Goal: Task Accomplishment & Management: Manage account settings

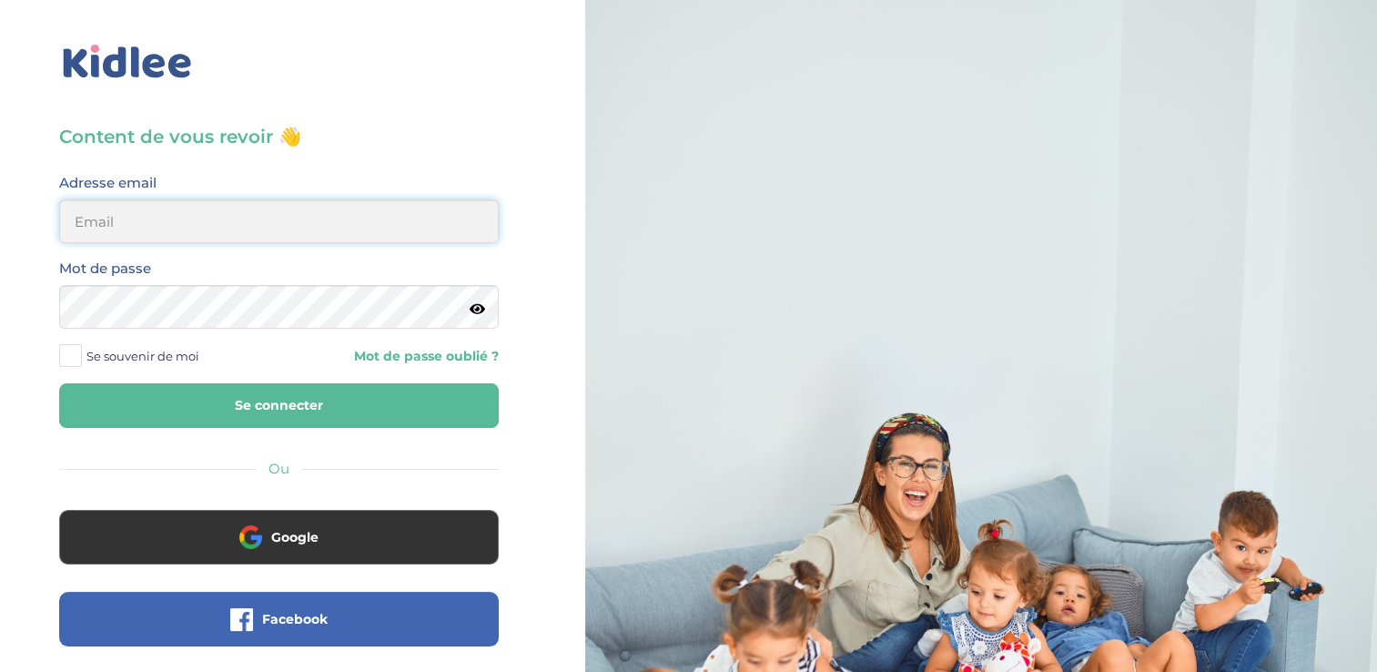
type input "[EMAIL_ADDRESS][DOMAIN_NAME]"
click at [0, 318] on html "× Mot de passe oublié ? Veuillez renseigner votre adresse email pour réinitiali…" at bounding box center [688, 435] width 1377 height 870
click at [59, 383] on button "Se connecter" at bounding box center [279, 405] width 440 height 45
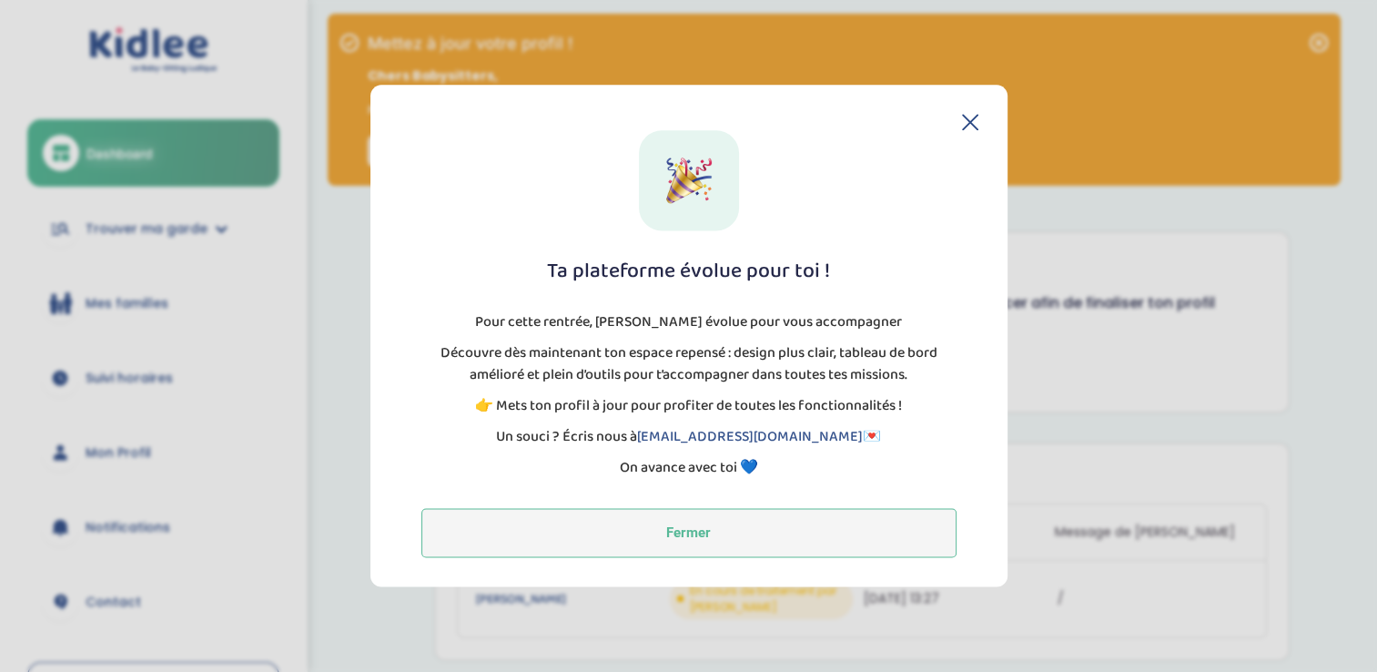
click at [696, 543] on button "Fermer" at bounding box center [688, 533] width 535 height 49
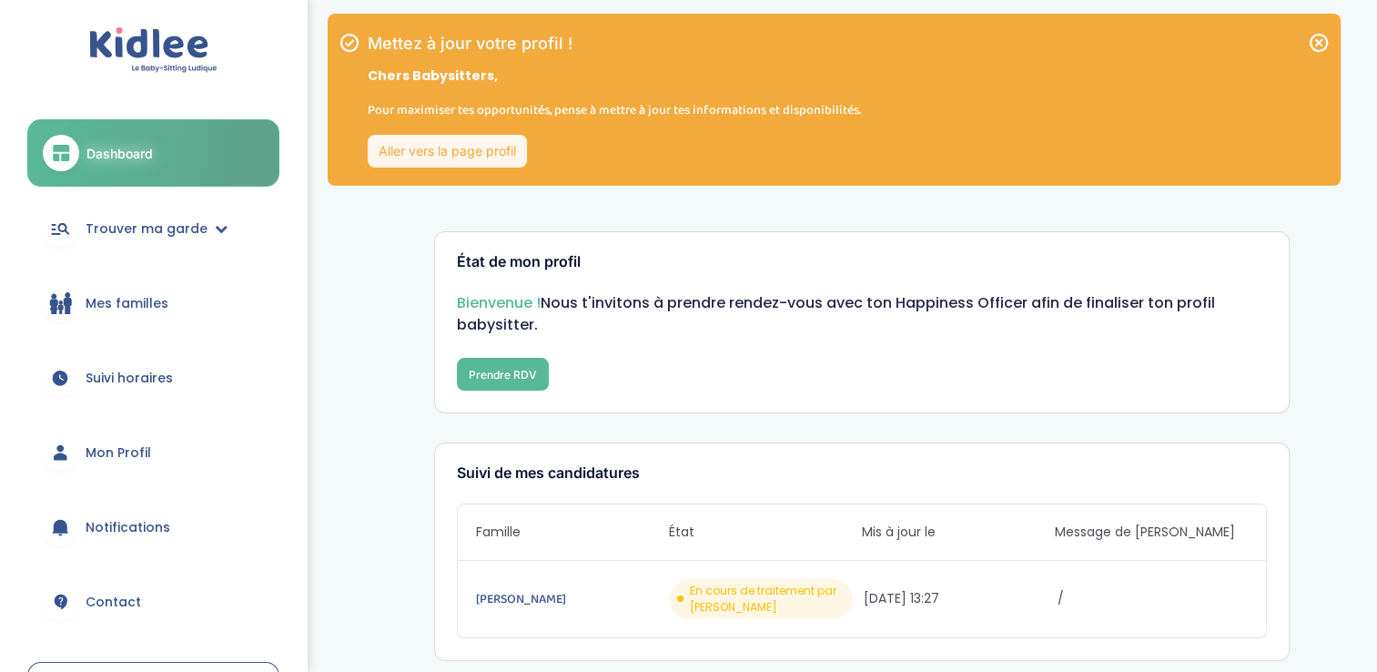
click at [487, 156] on link "Aller vers la page profil" at bounding box center [447, 151] width 159 height 33
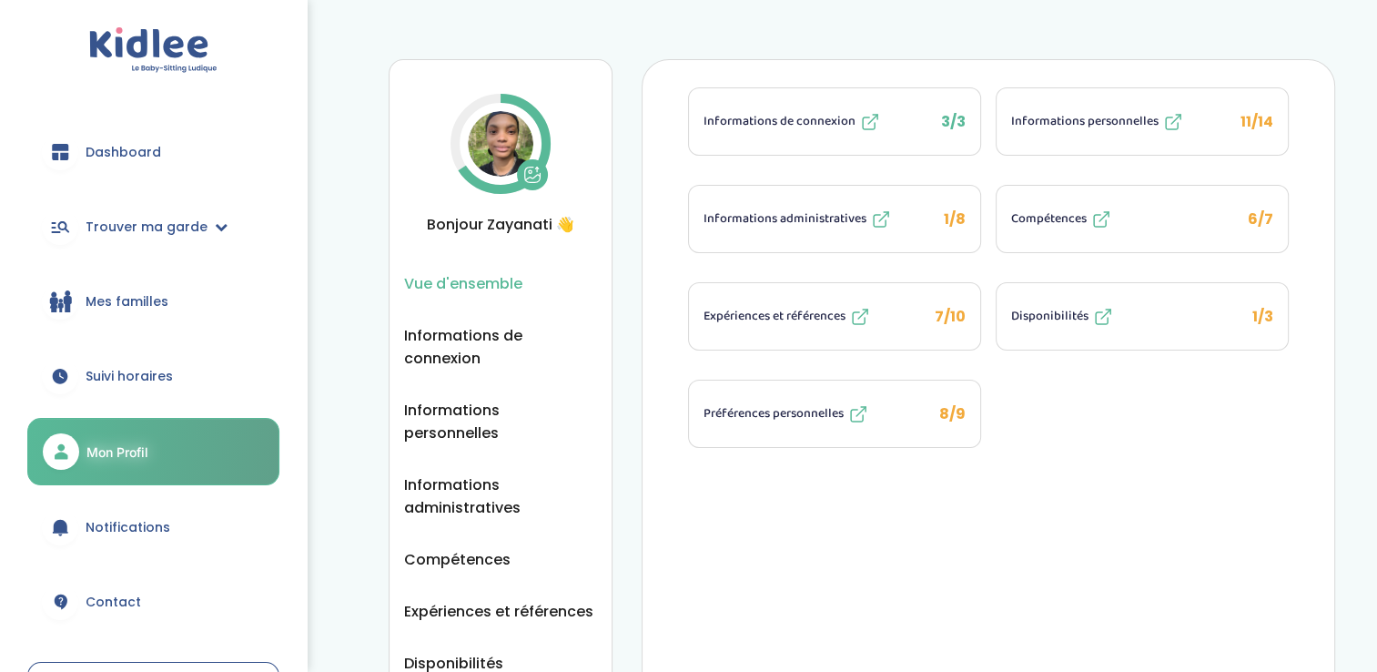
click at [861, 409] on icon at bounding box center [859, 414] width 22 height 22
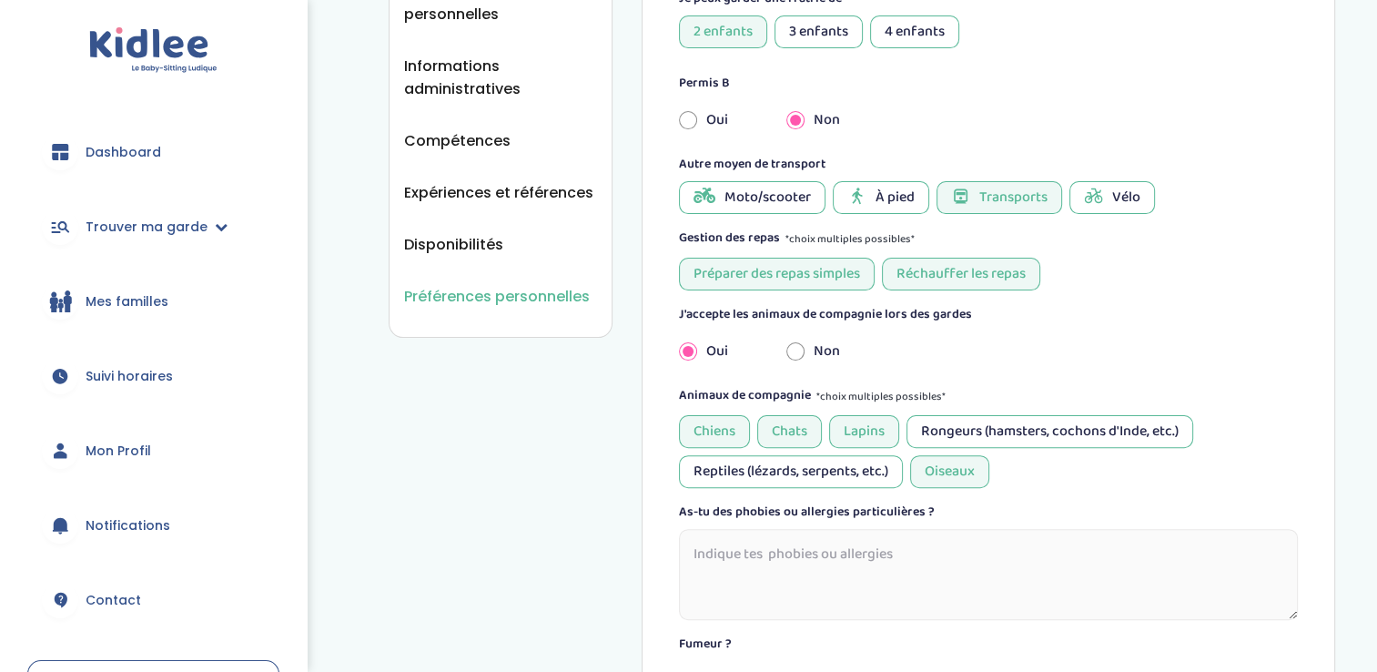
scroll to position [432, 0]
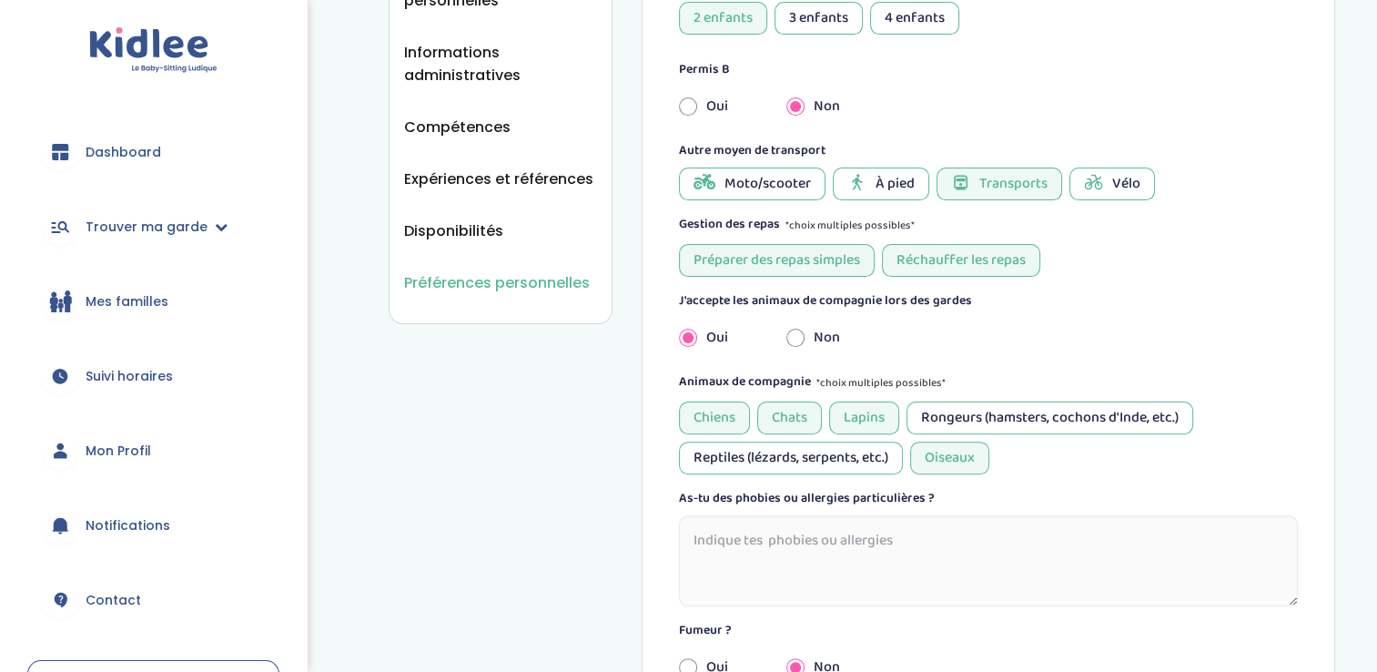
click at [1136, 260] on div "Préparer des repas simples Réchauffer les repas" at bounding box center [989, 260] width 620 height 33
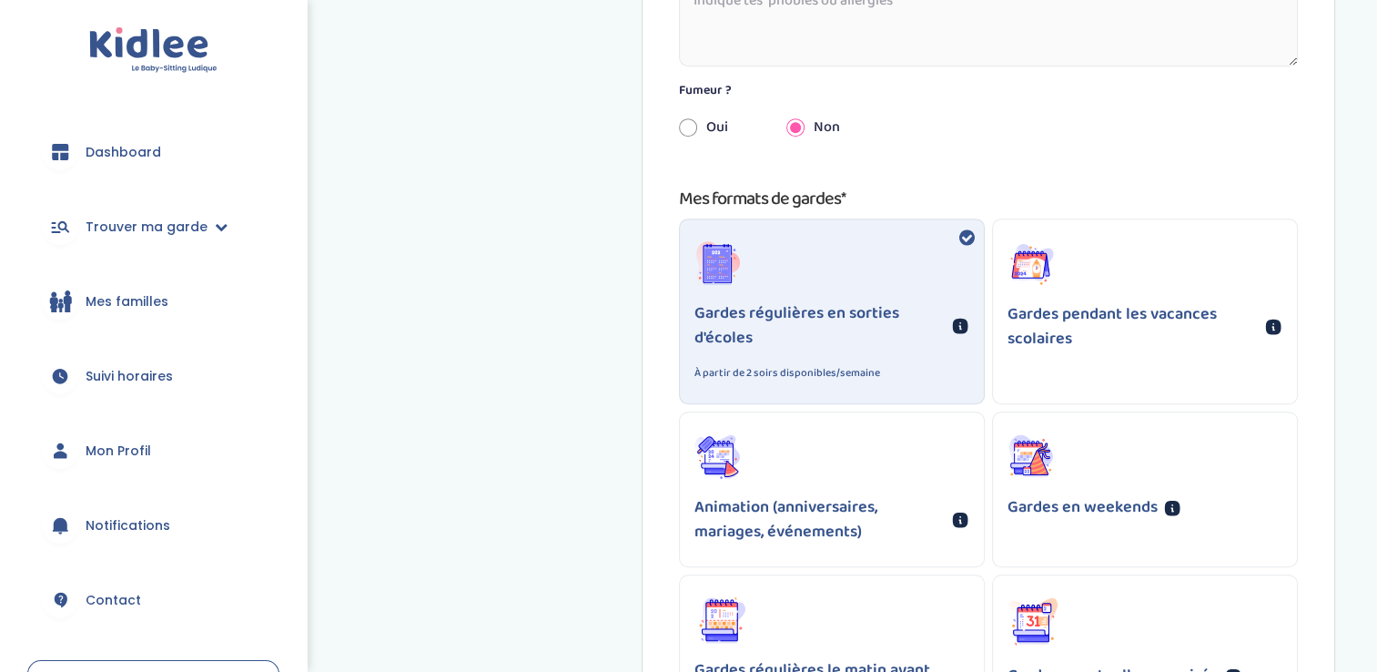
scroll to position [980, 0]
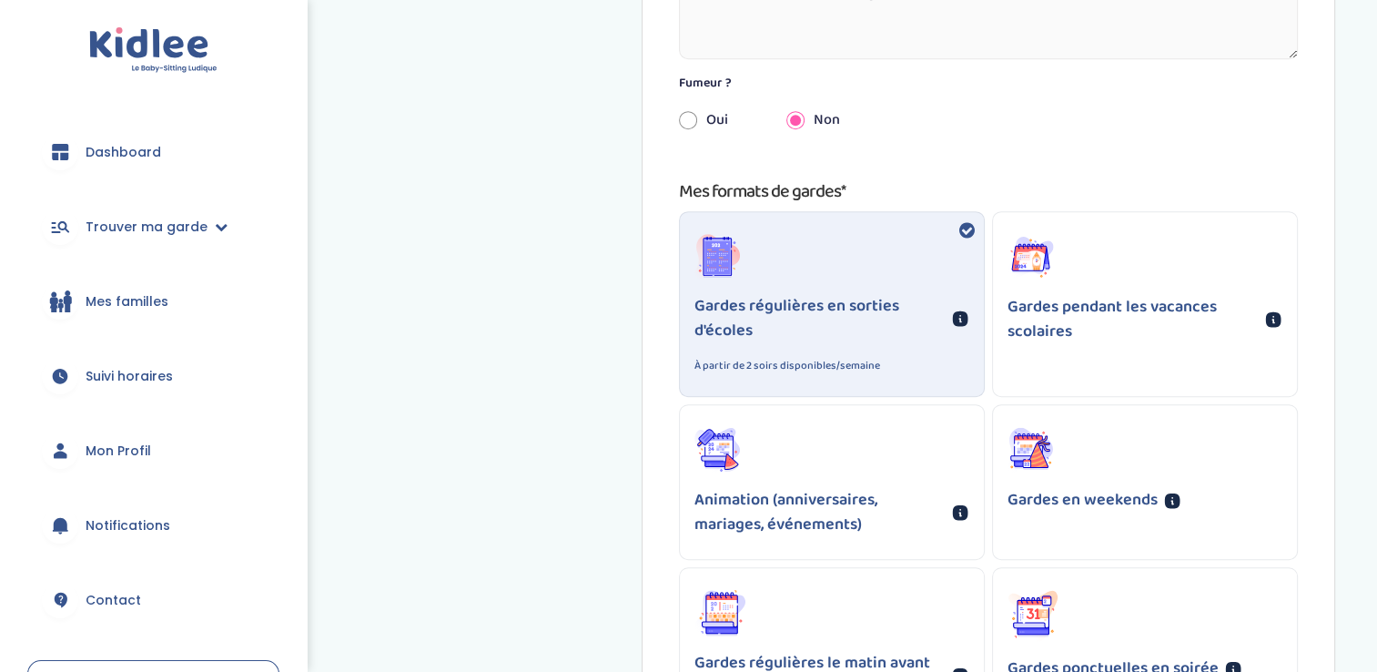
click at [1141, 276] on div "Gardes pendant les vacances scolaires" at bounding box center [1145, 289] width 304 height 154
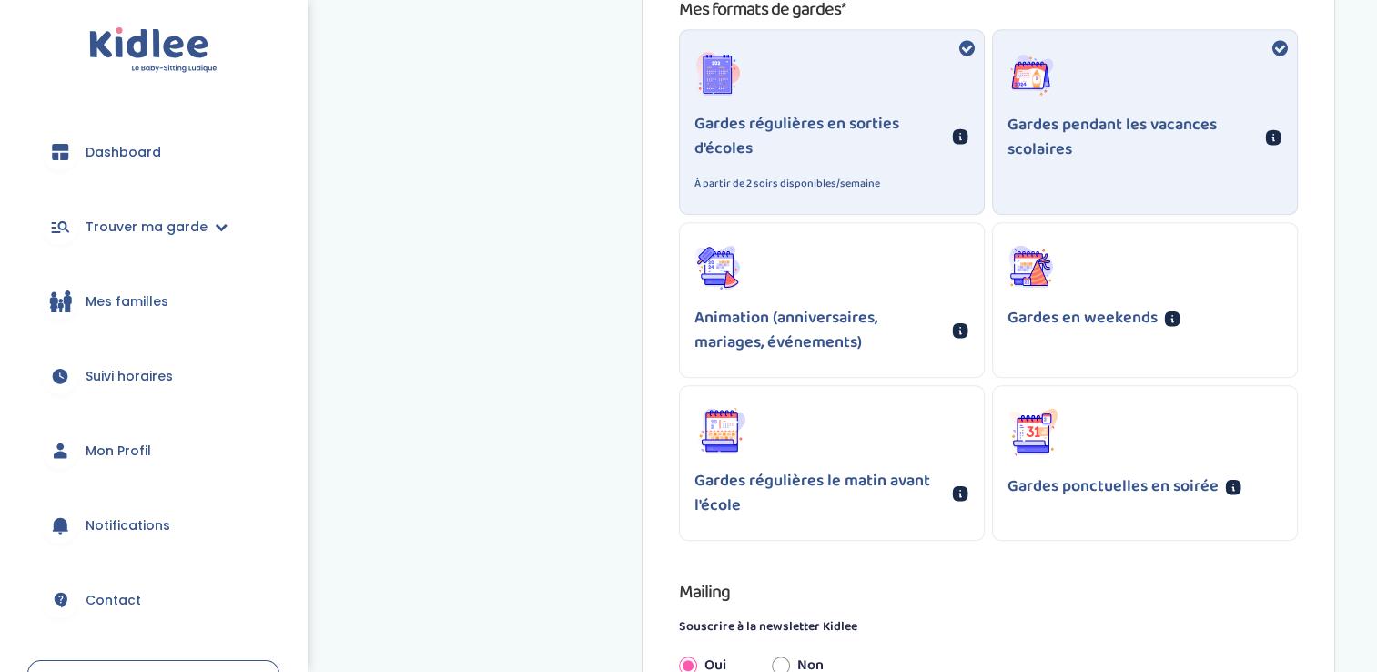
scroll to position [1163, 0]
click at [1097, 266] on div "Gardes en weekends" at bounding box center [1145, 285] width 304 height 129
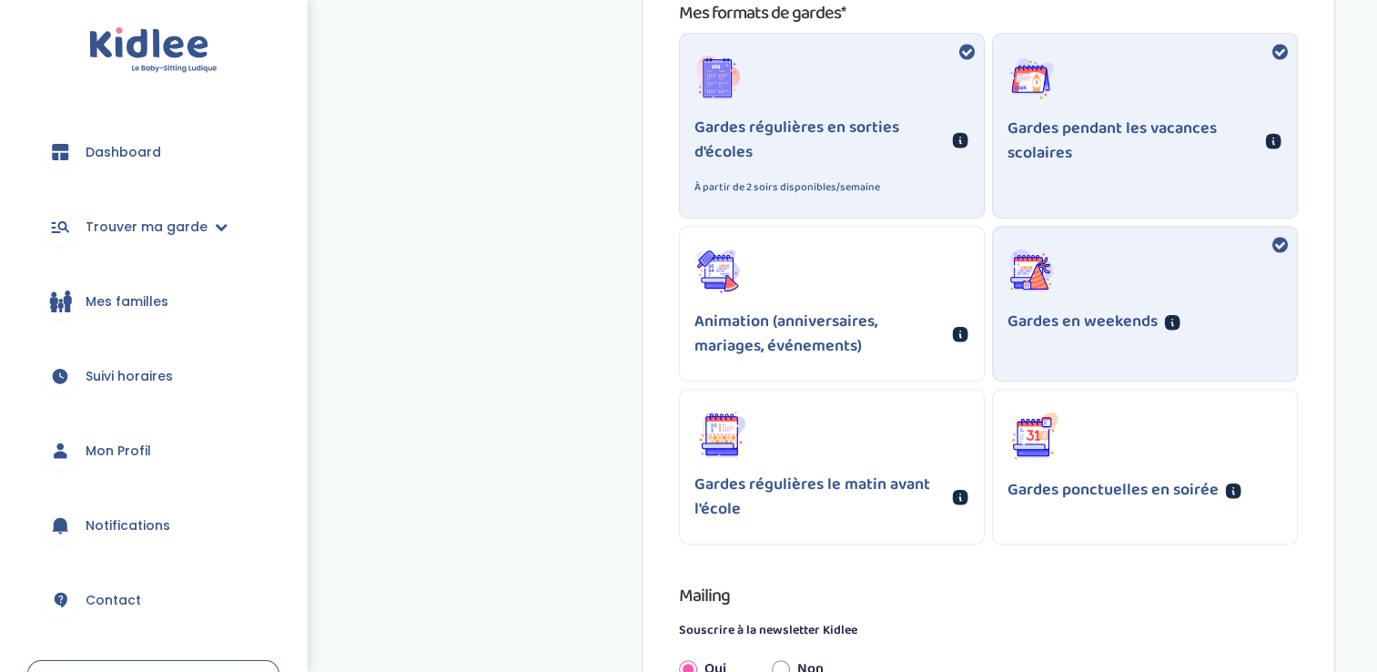
scroll to position [1158, 0]
click at [838, 327] on p "Animation (anniversaires, mariages, événements)" at bounding box center [820, 334] width 251 height 49
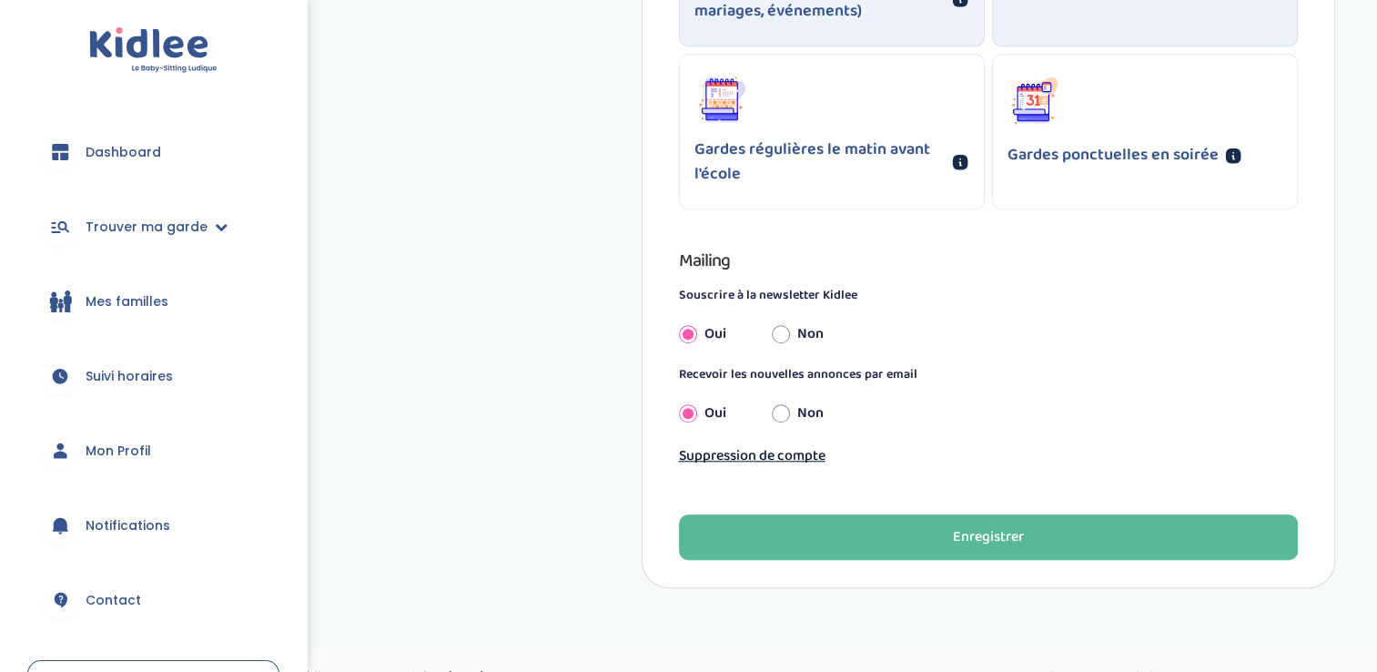
scroll to position [1523, 0]
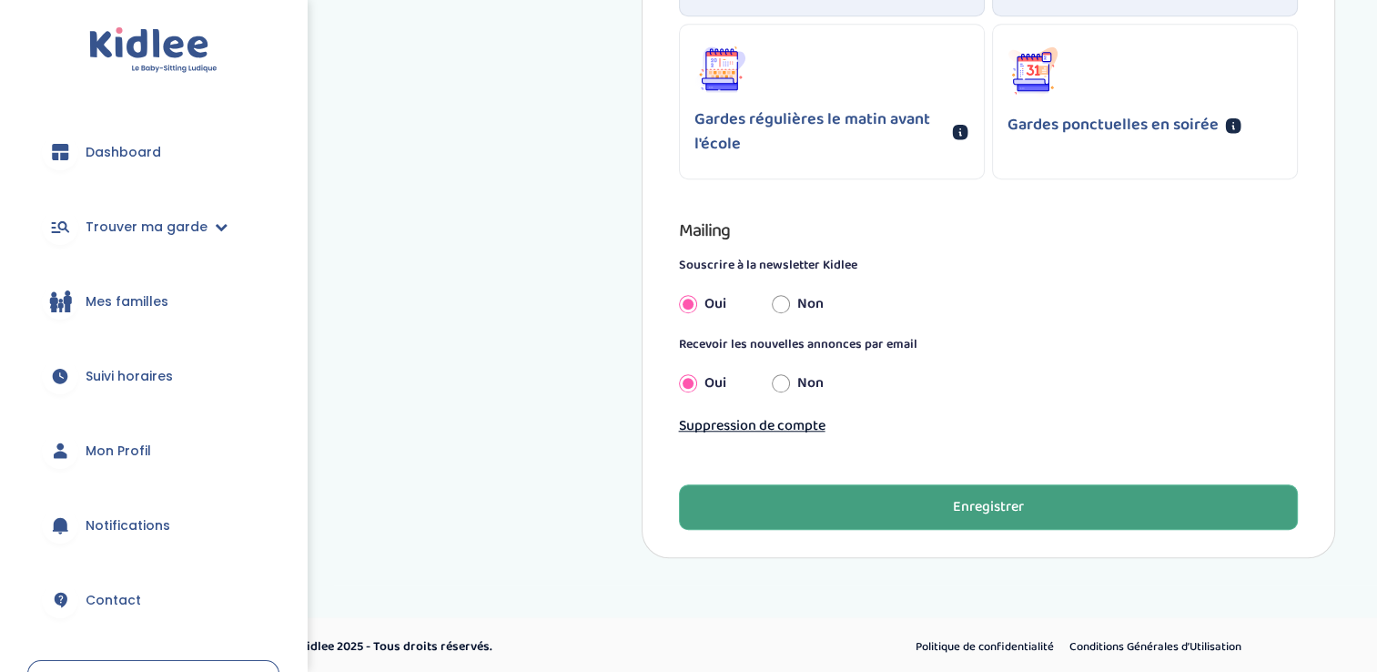
click at [849, 497] on button "Enregistrer" at bounding box center [989, 507] width 620 height 46
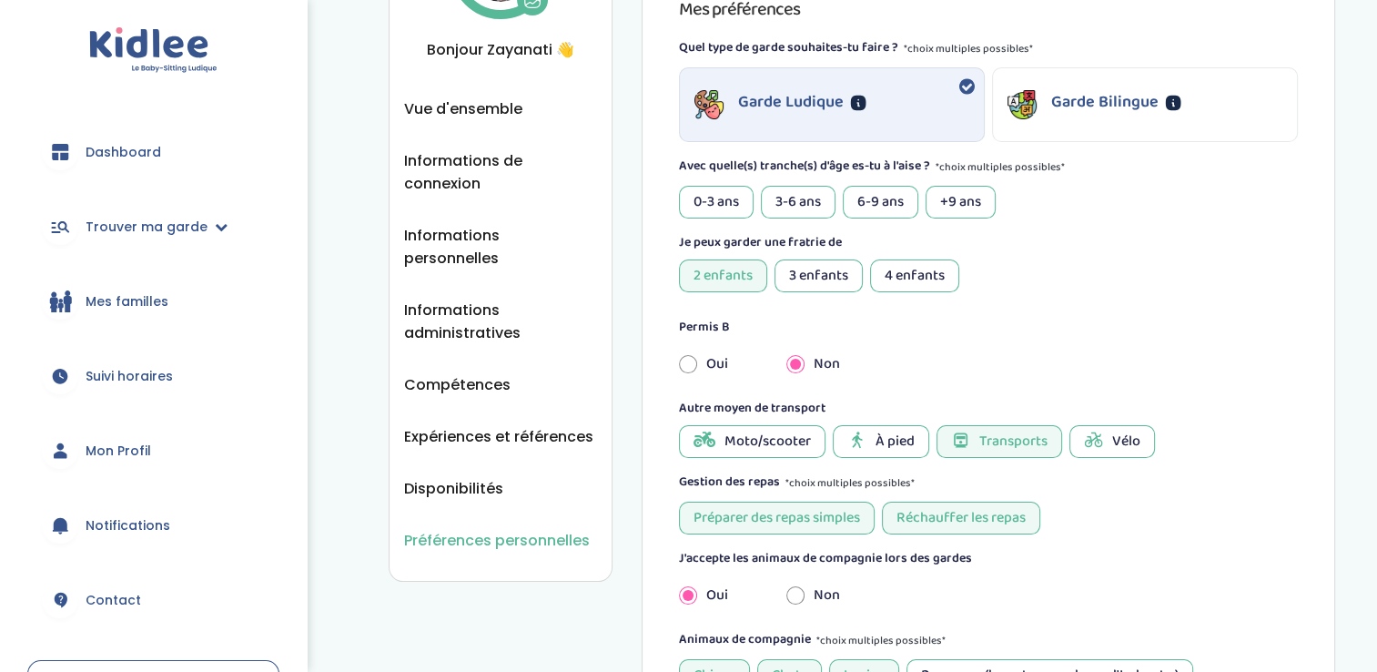
scroll to position [184, 0]
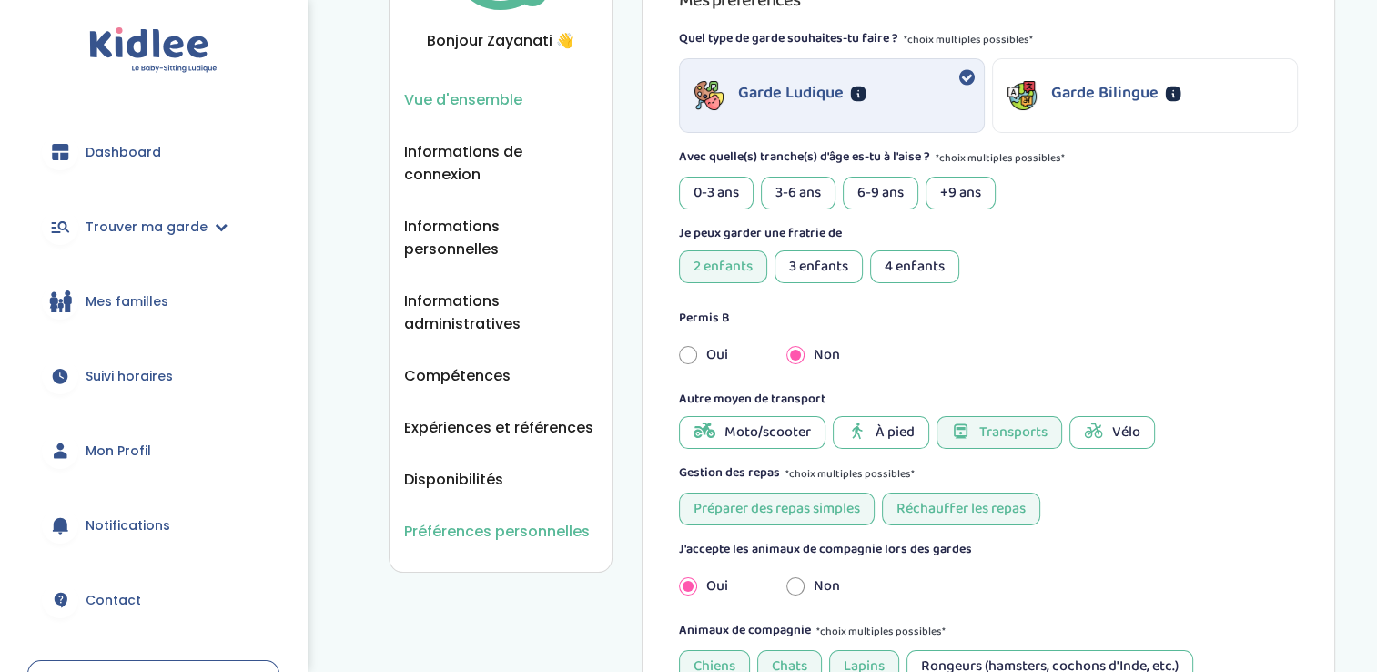
click at [464, 89] on span "Vue d'ensemble" at bounding box center [463, 99] width 118 height 23
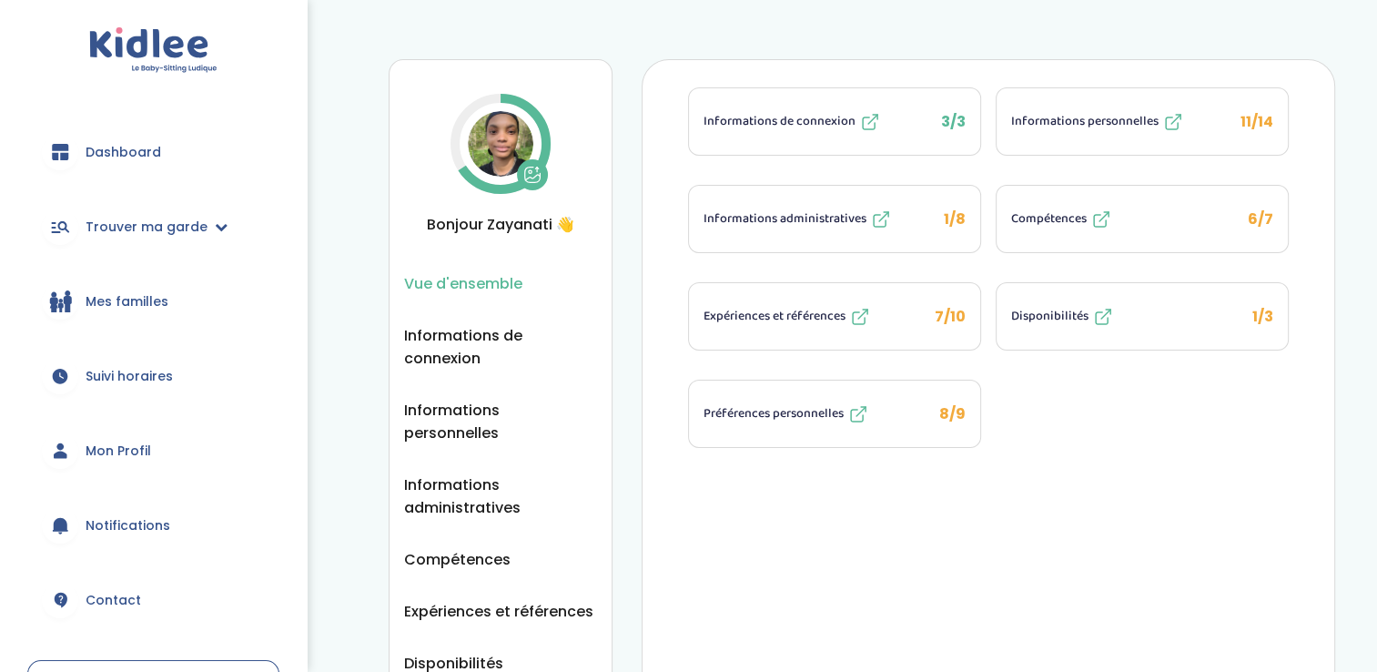
click at [802, 214] on span "Informations administratives" at bounding box center [785, 218] width 163 height 19
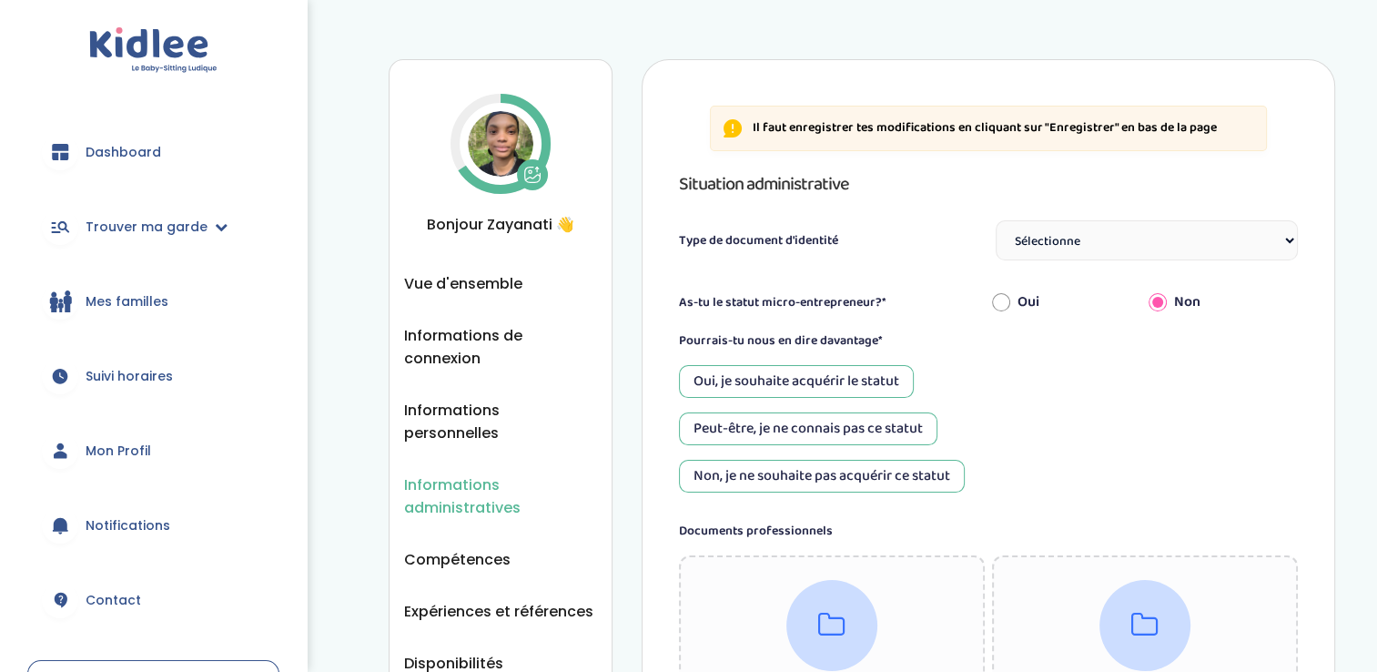
click at [816, 370] on div "Oui, je souhaite acquérir le statut" at bounding box center [796, 381] width 235 height 33
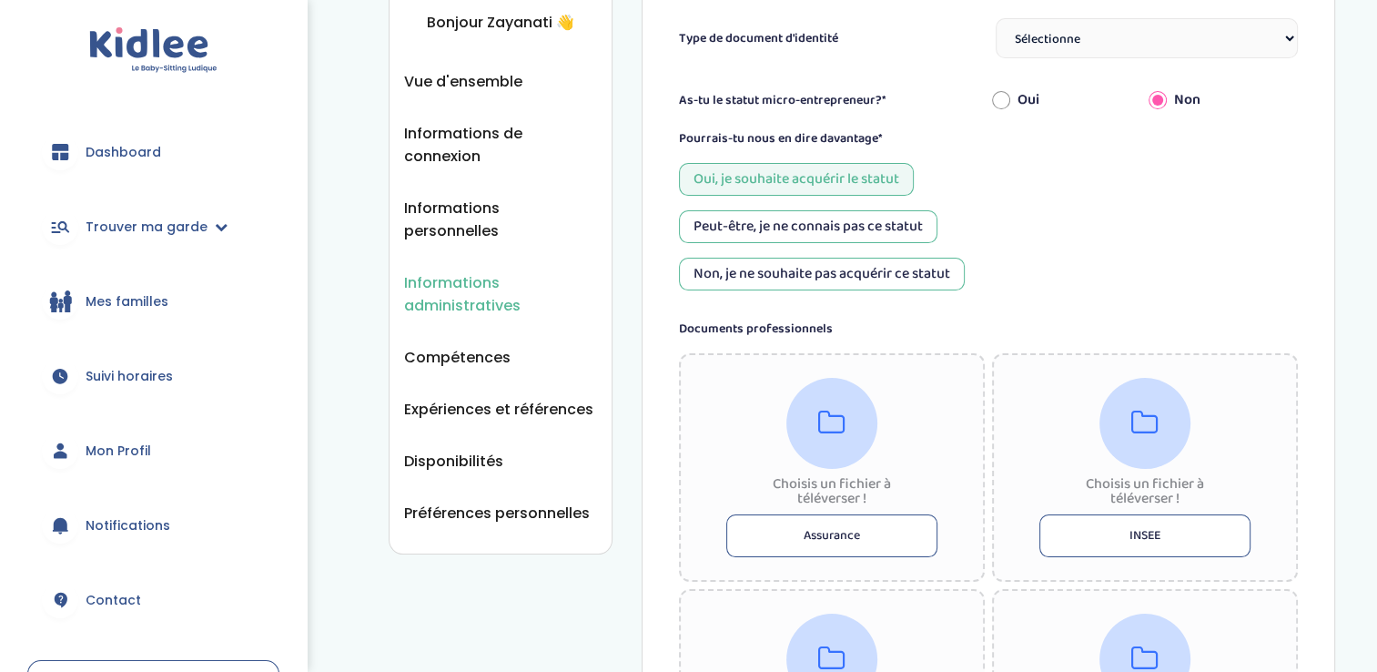
scroll to position [141, 0]
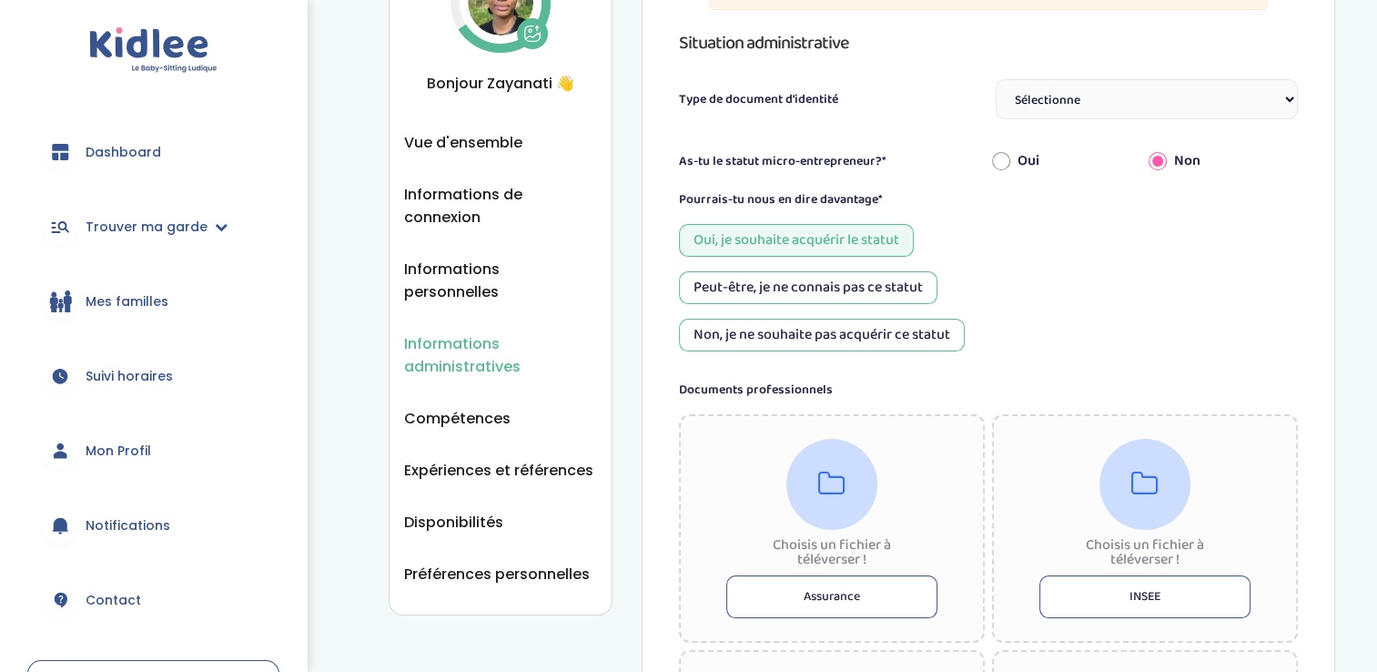
click at [137, 157] on span "Dashboard" at bounding box center [124, 152] width 76 height 19
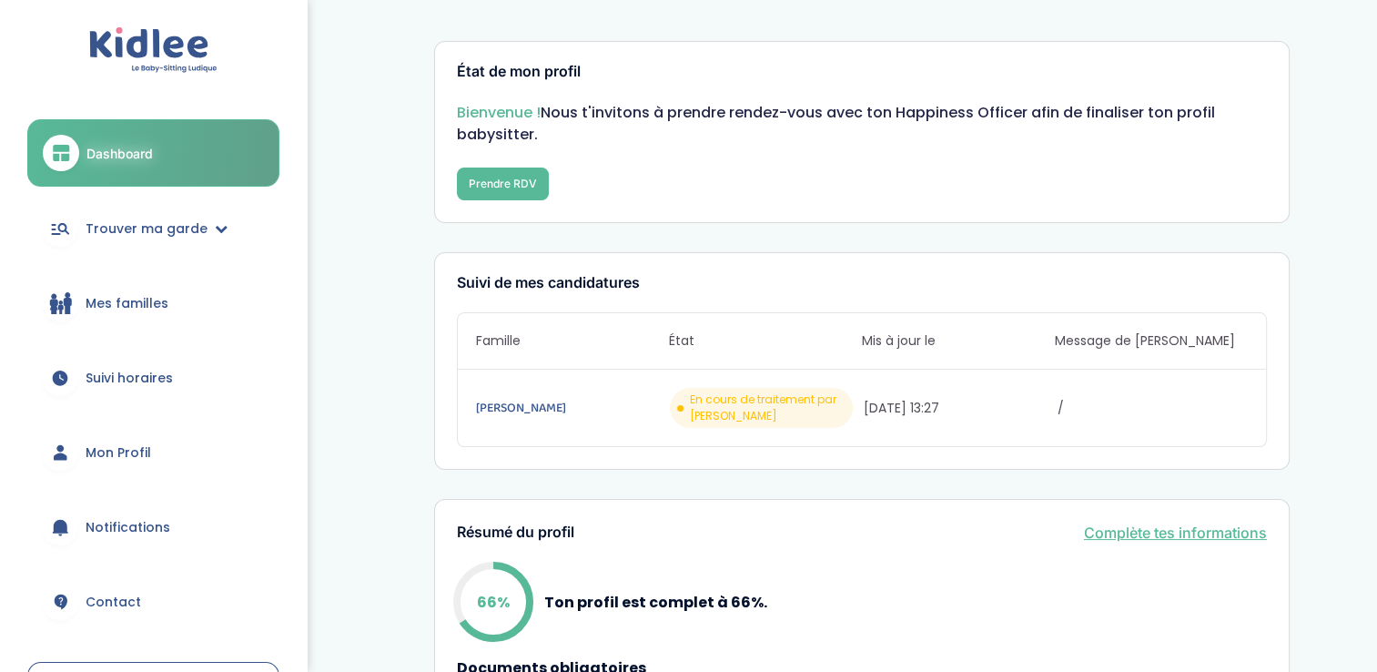
click at [754, 411] on span "En cours de traitement par [PERSON_NAME]" at bounding box center [768, 407] width 156 height 33
click at [797, 401] on span "En cours de traitement par [PERSON_NAME]" at bounding box center [768, 407] width 156 height 33
click at [165, 309] on span "Mes familles" at bounding box center [127, 303] width 83 height 19
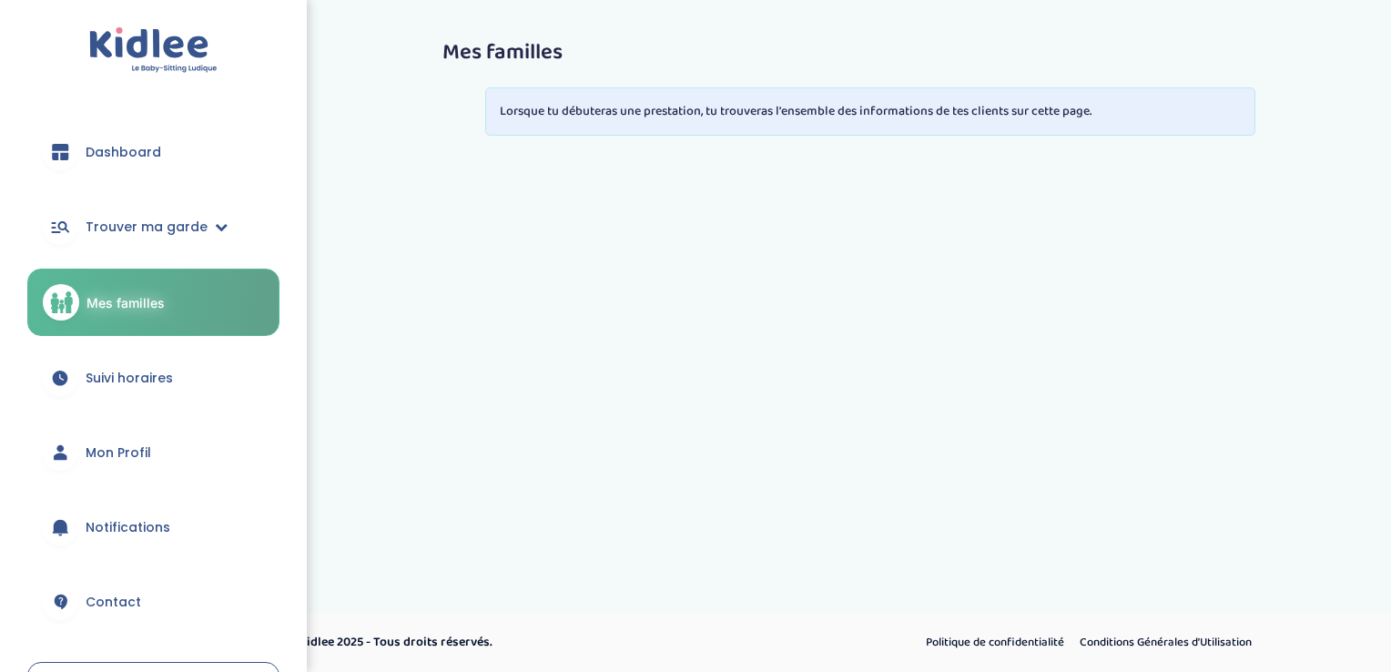
click at [86, 371] on span "Suivi horaires" at bounding box center [129, 378] width 87 height 19
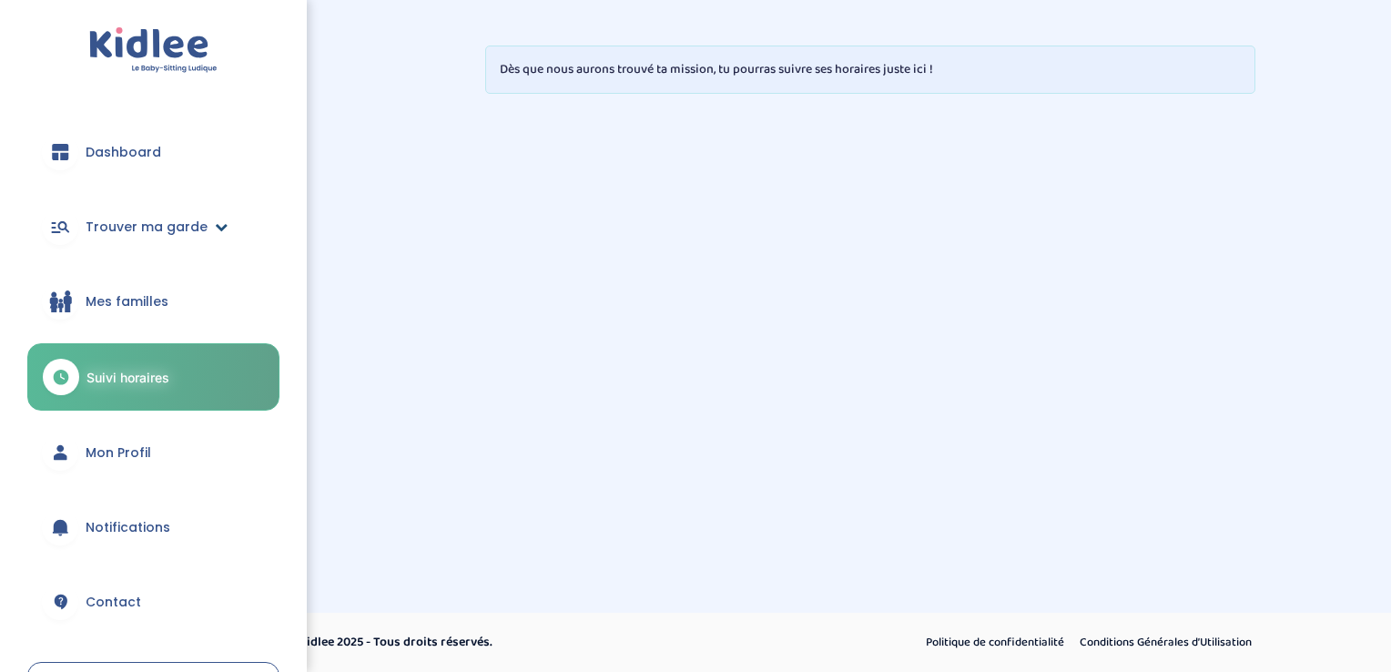
click at [99, 223] on span "Trouver ma garde" at bounding box center [147, 227] width 122 height 19
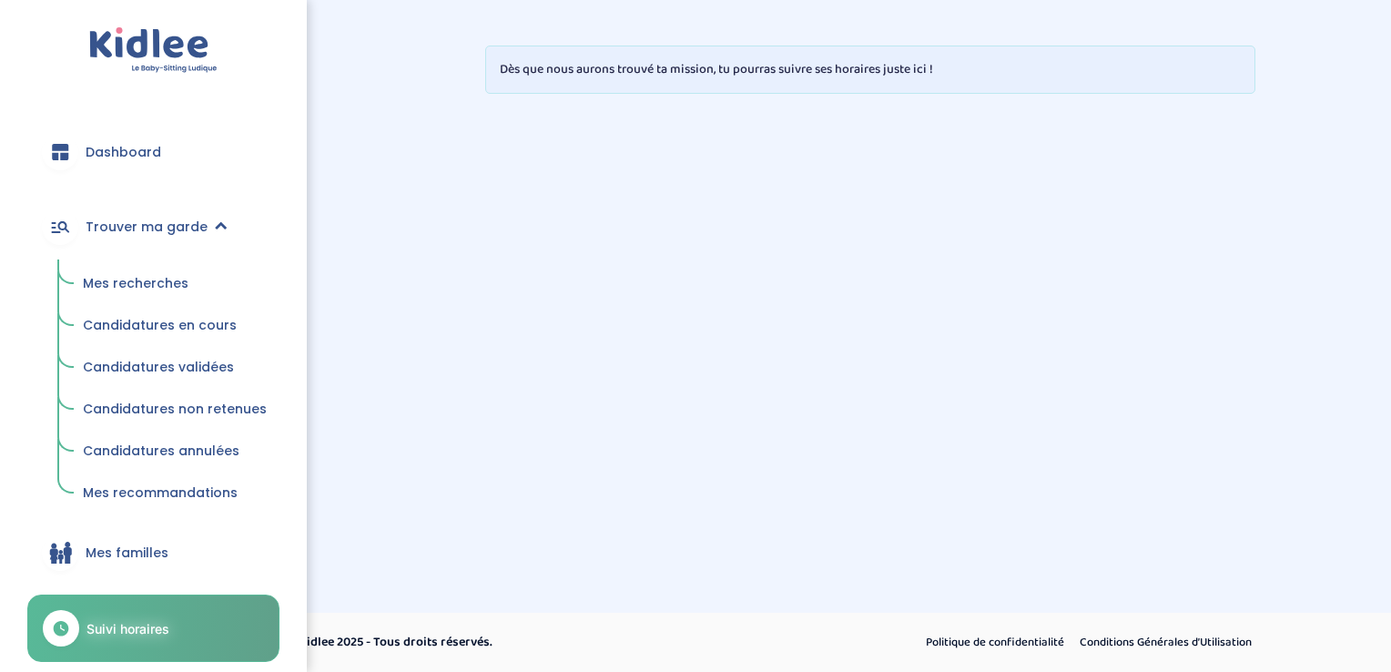
click at [124, 327] on span "Candidatures en cours" at bounding box center [160, 325] width 154 height 18
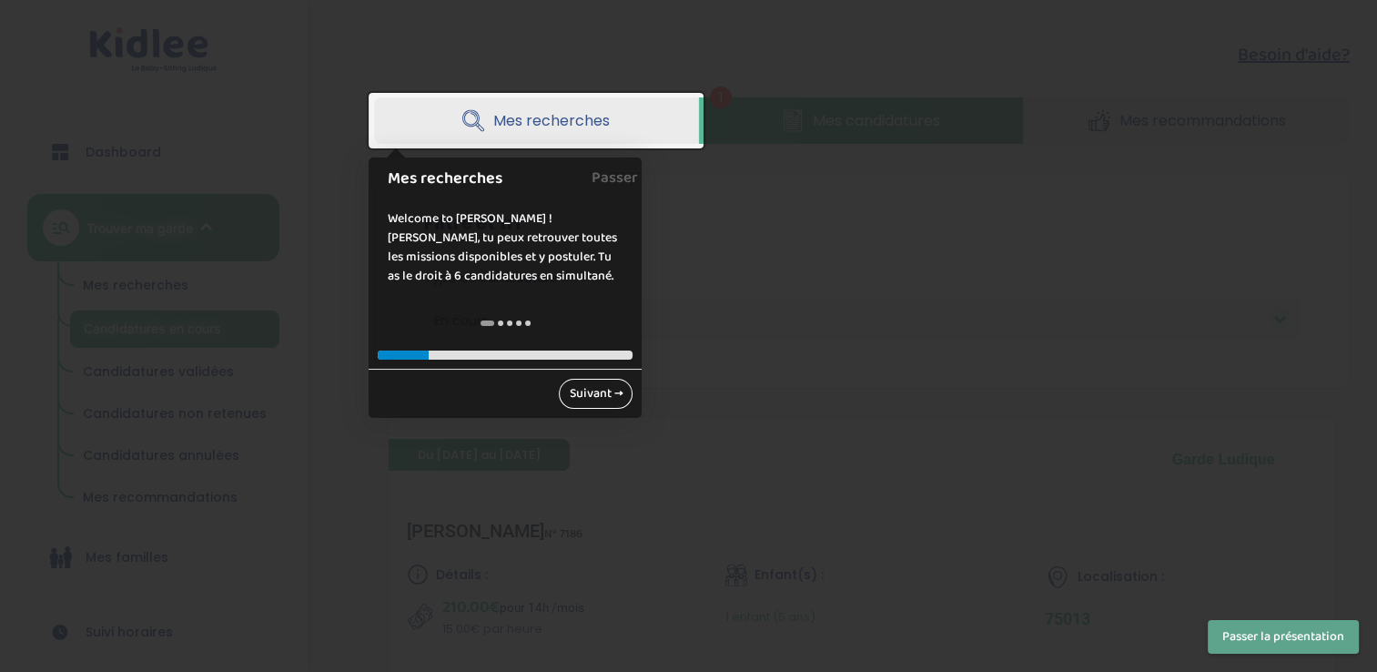
click at [600, 381] on link "Suivant →" at bounding box center [596, 394] width 74 height 30
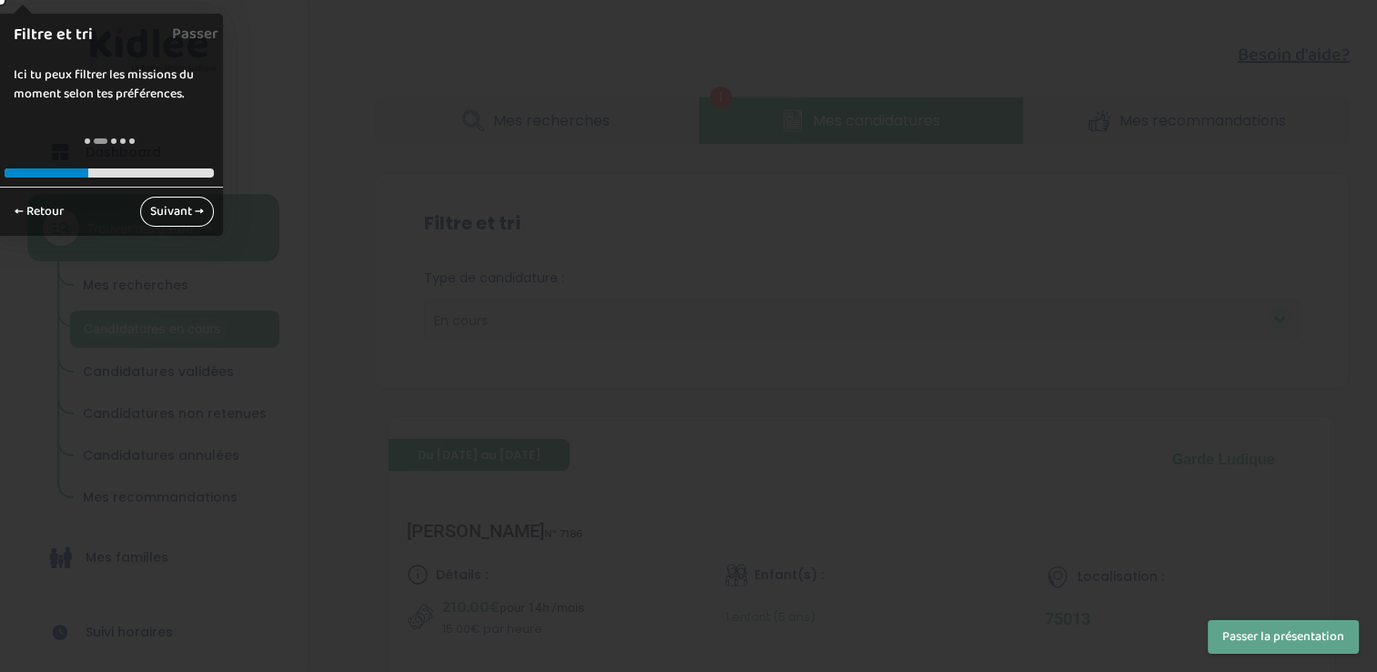
click at [155, 207] on link "Suivant →" at bounding box center [177, 212] width 74 height 30
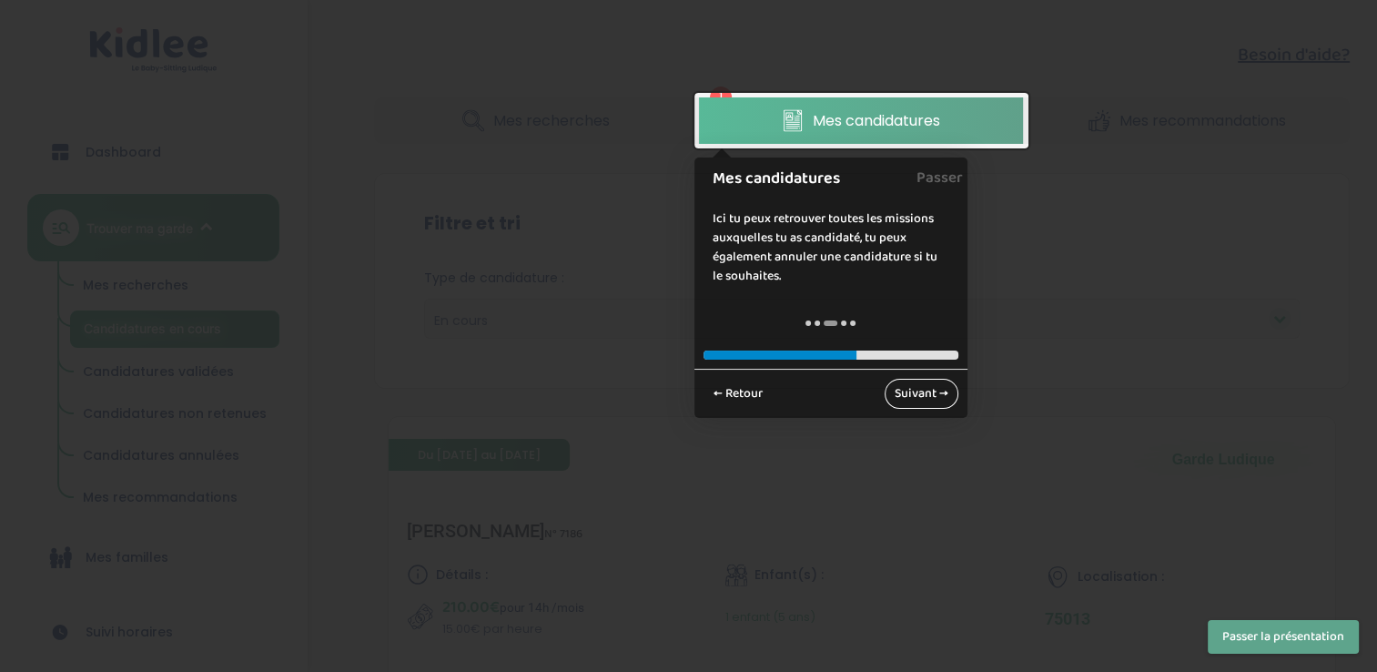
click at [892, 384] on link "Suivant →" at bounding box center [922, 394] width 74 height 30
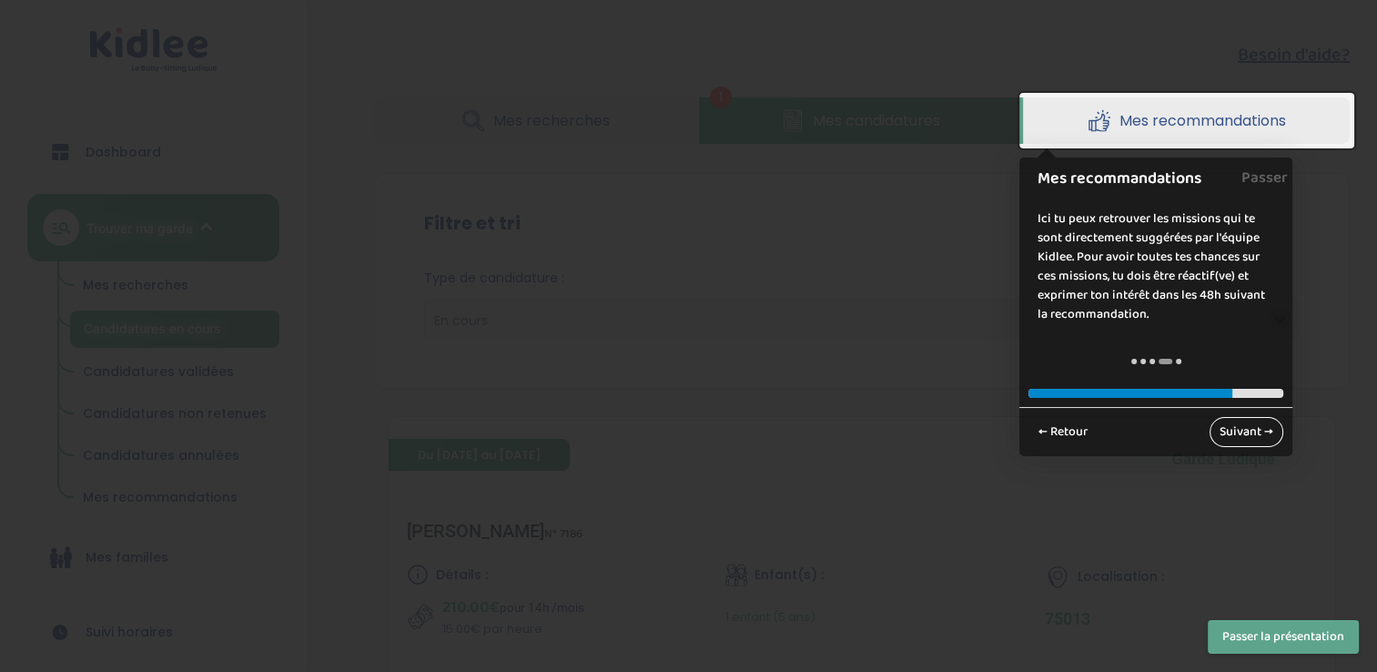
click at [1251, 435] on link "Suivant →" at bounding box center [1247, 432] width 74 height 30
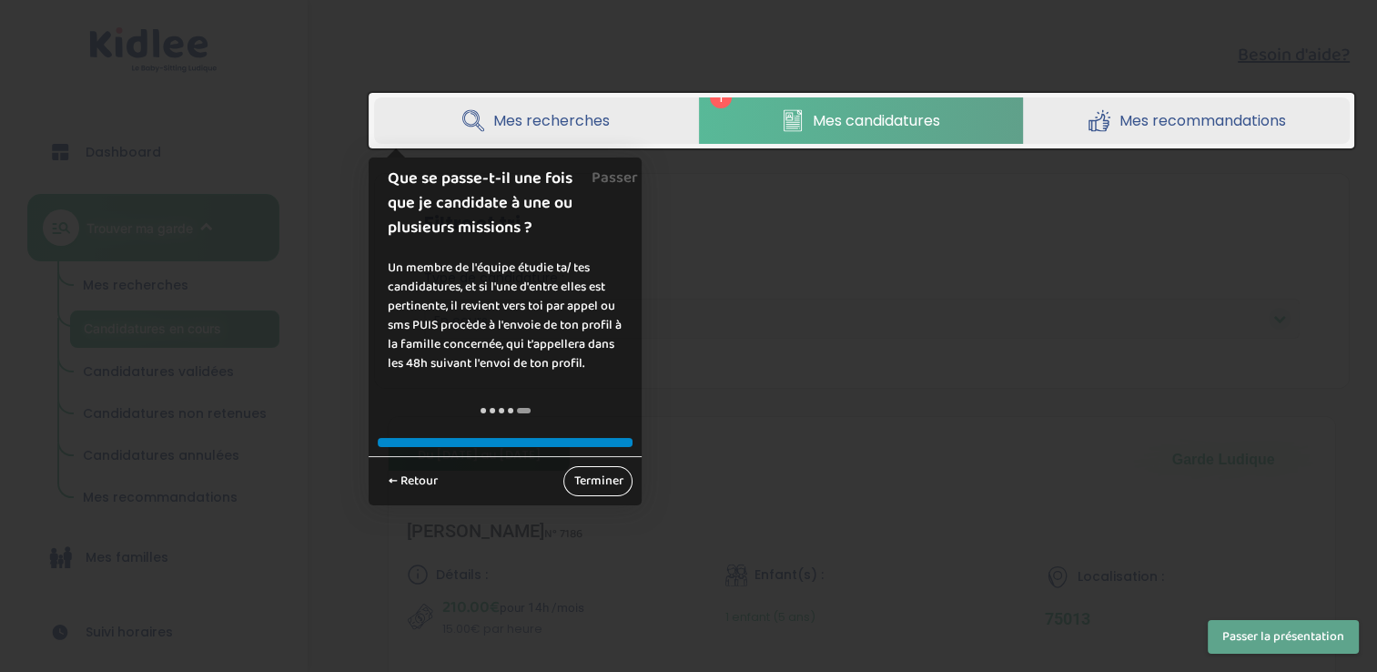
click at [614, 470] on link "Terminer" at bounding box center [598, 481] width 69 height 30
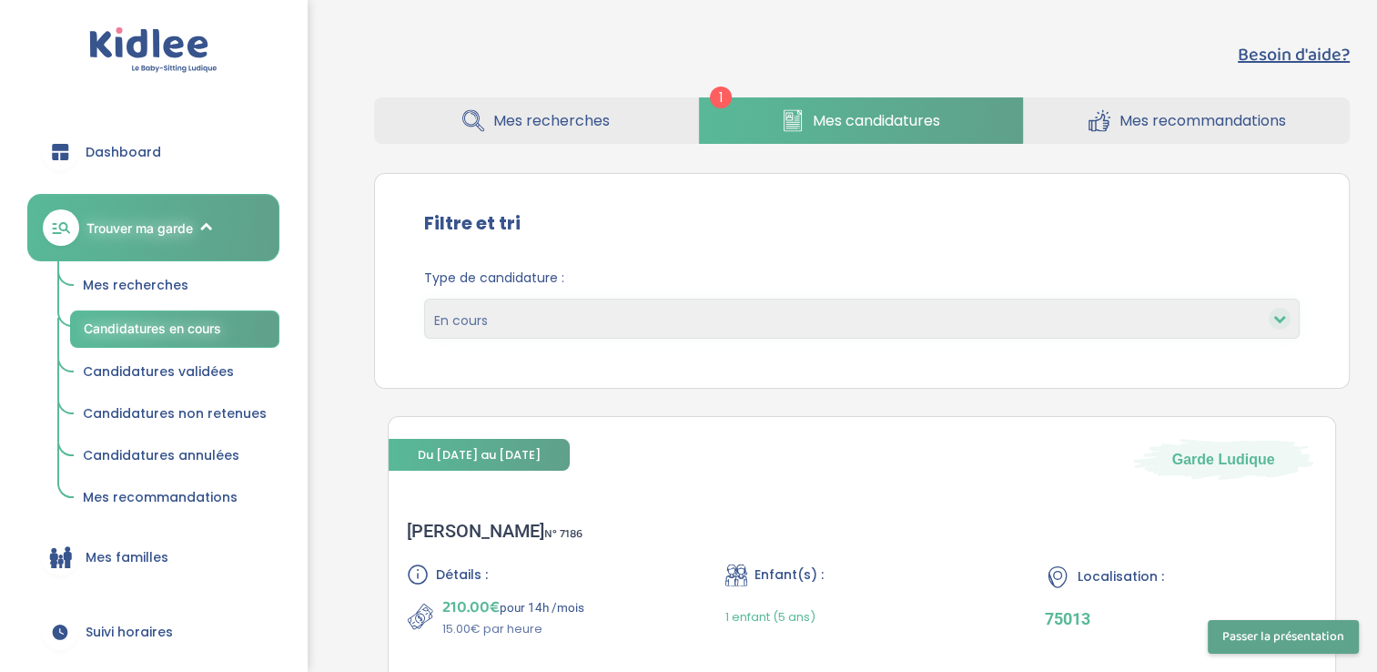
click at [1209, 118] on span "Mes recommandations" at bounding box center [1203, 120] width 167 height 23
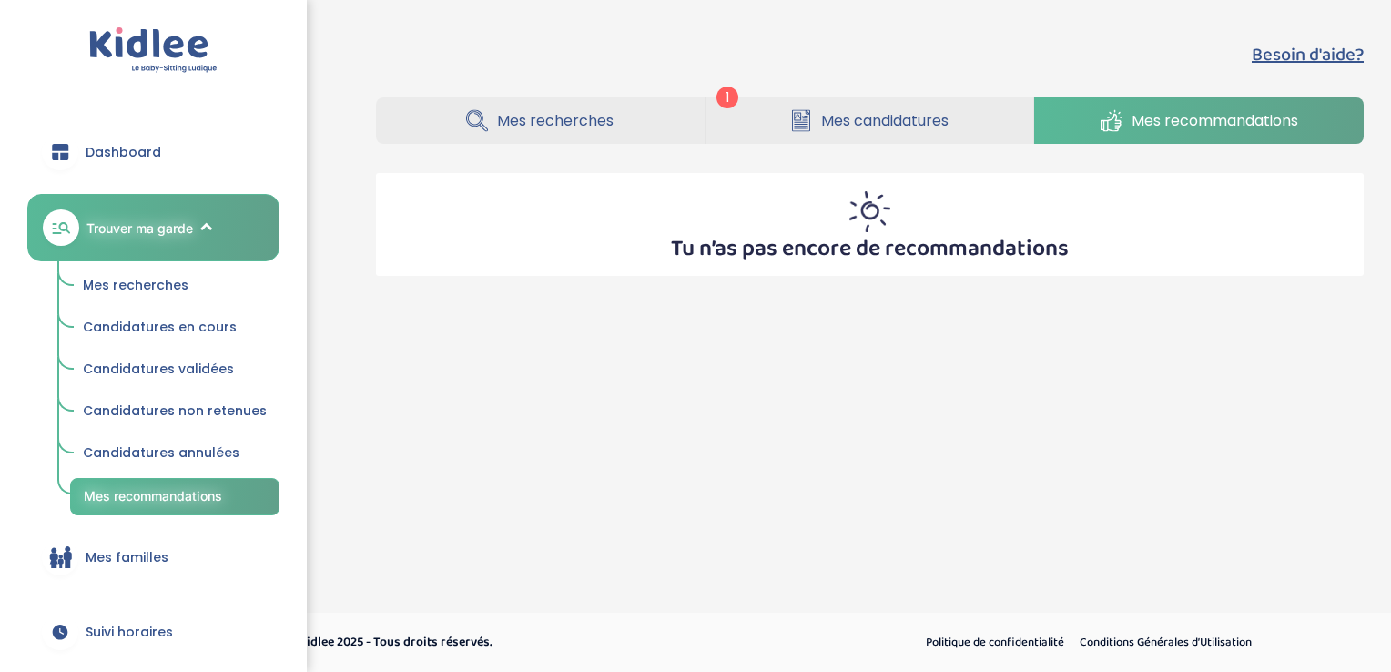
click at [955, 111] on link "Mes candidatures" at bounding box center [870, 120] width 329 height 46
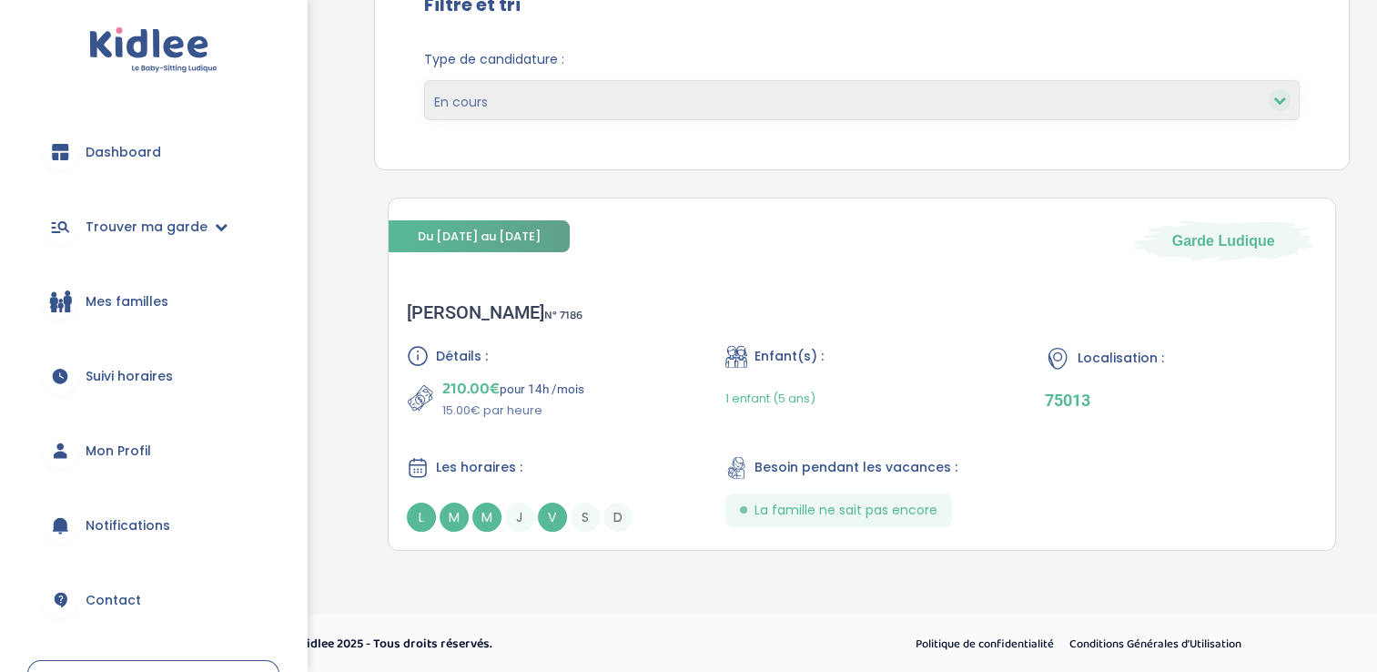
scroll to position [218, 0]
drag, startPoint x: 0, startPoint y: 0, endPoint x: 955, endPoint y: 111, distance: 961.4
click at [955, 111] on select "En cours Validées Candidatures non retenues Annulées" at bounding box center [862, 100] width 877 height 40
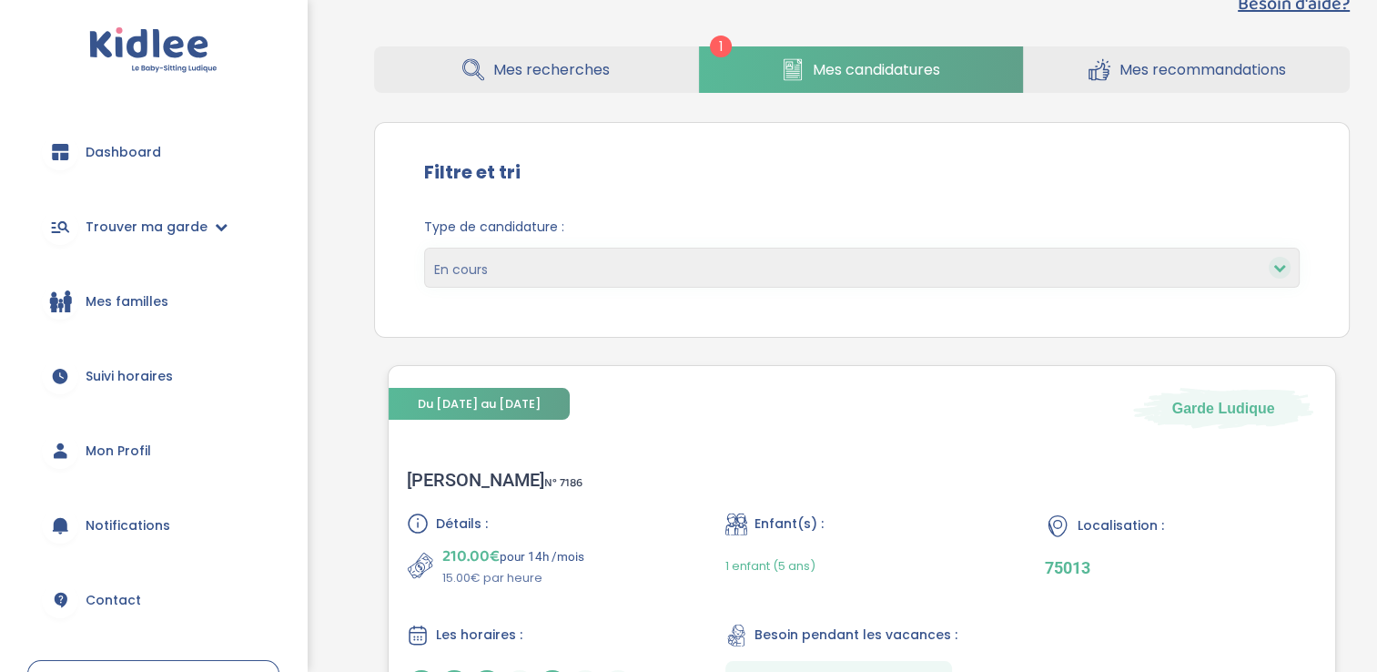
scroll to position [0, 0]
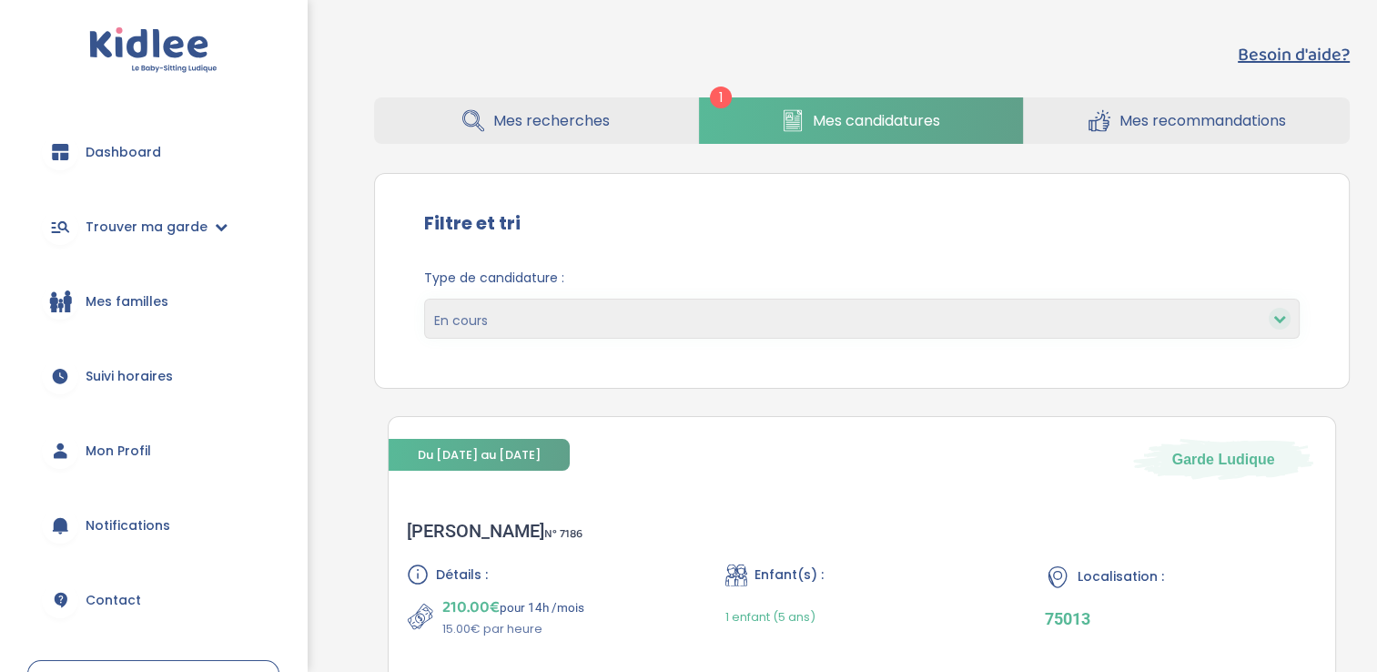
click at [586, 122] on span "Mes recherches" at bounding box center [551, 120] width 117 height 23
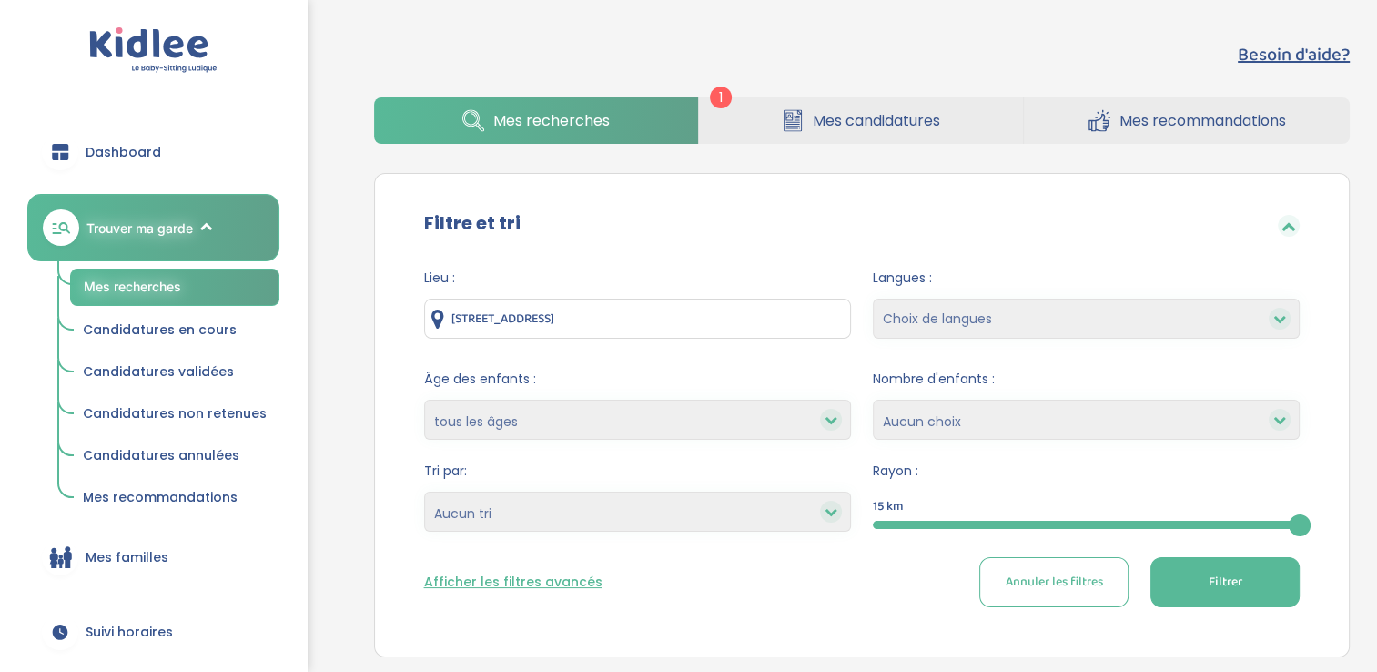
drag, startPoint x: 797, startPoint y: 318, endPoint x: 131, endPoint y: 347, distance: 667.0
click at [131, 347] on div "trouver ma garde Dashboard Mon profil Mes famille Mes documents Dashboard Trouv…" at bounding box center [688, 491] width 1377 height 982
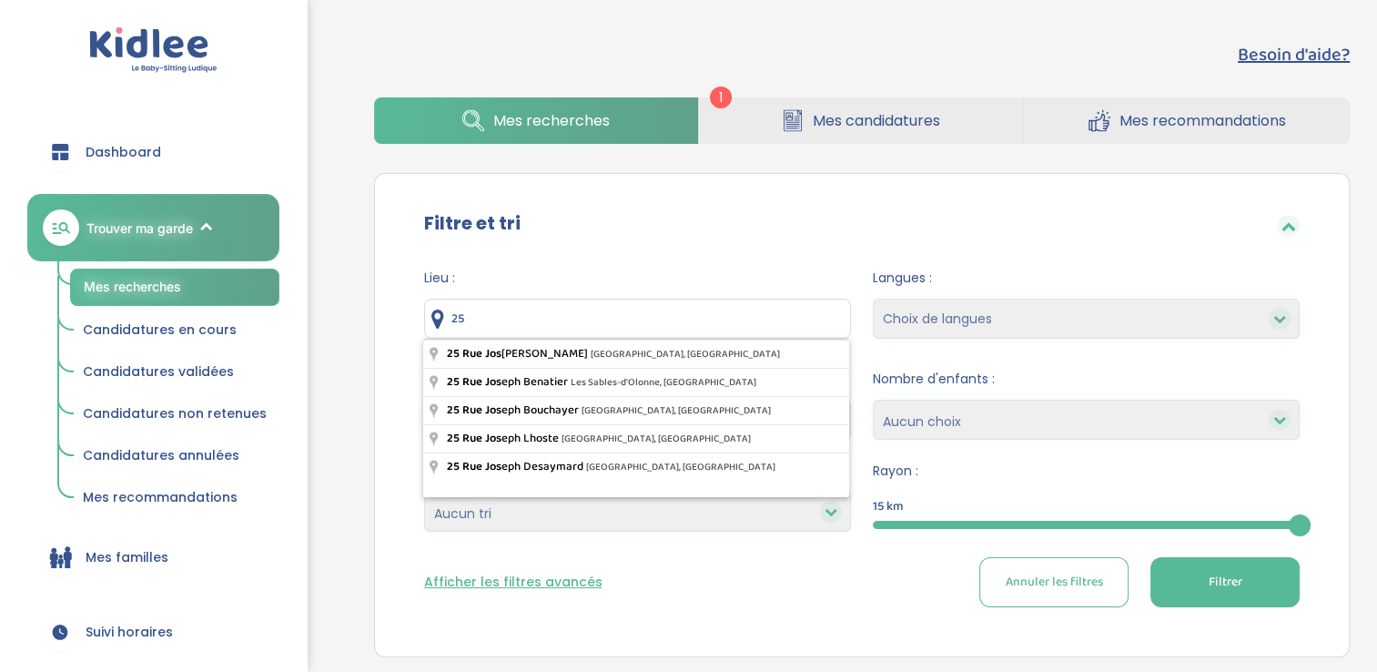
type input "2"
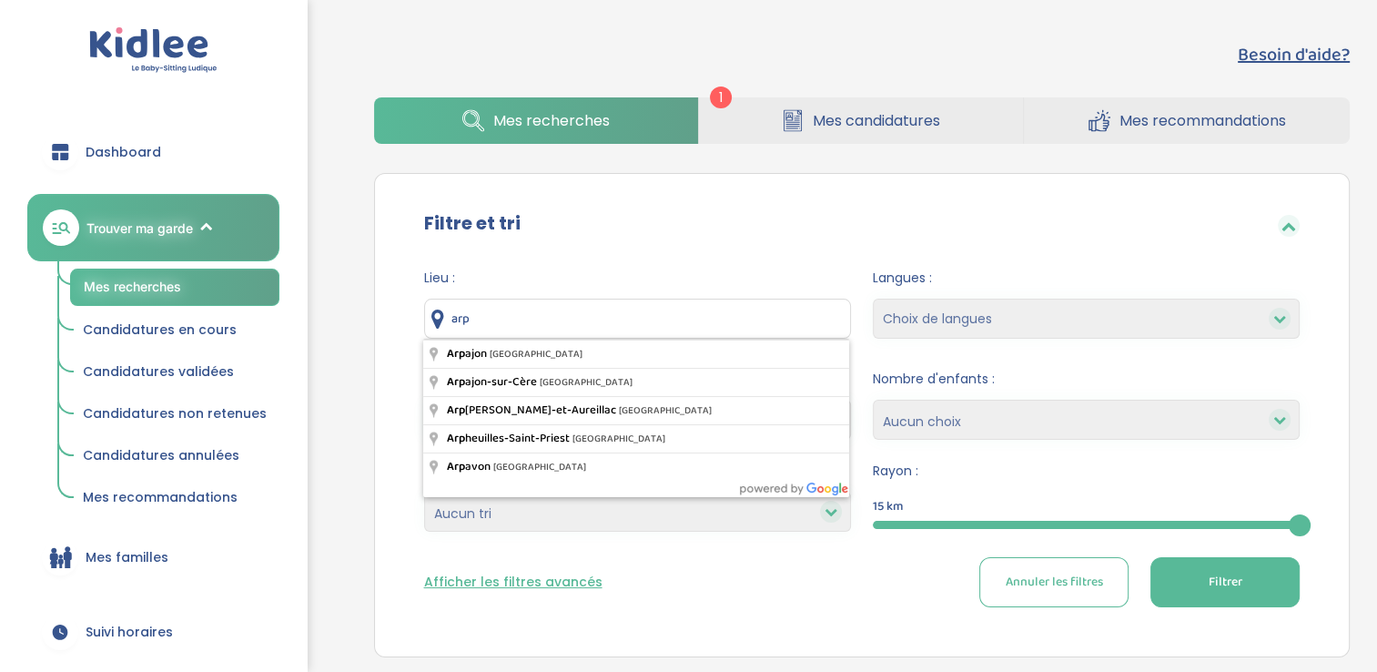
type input "Arpajon, [GEOGRAPHIC_DATA]"
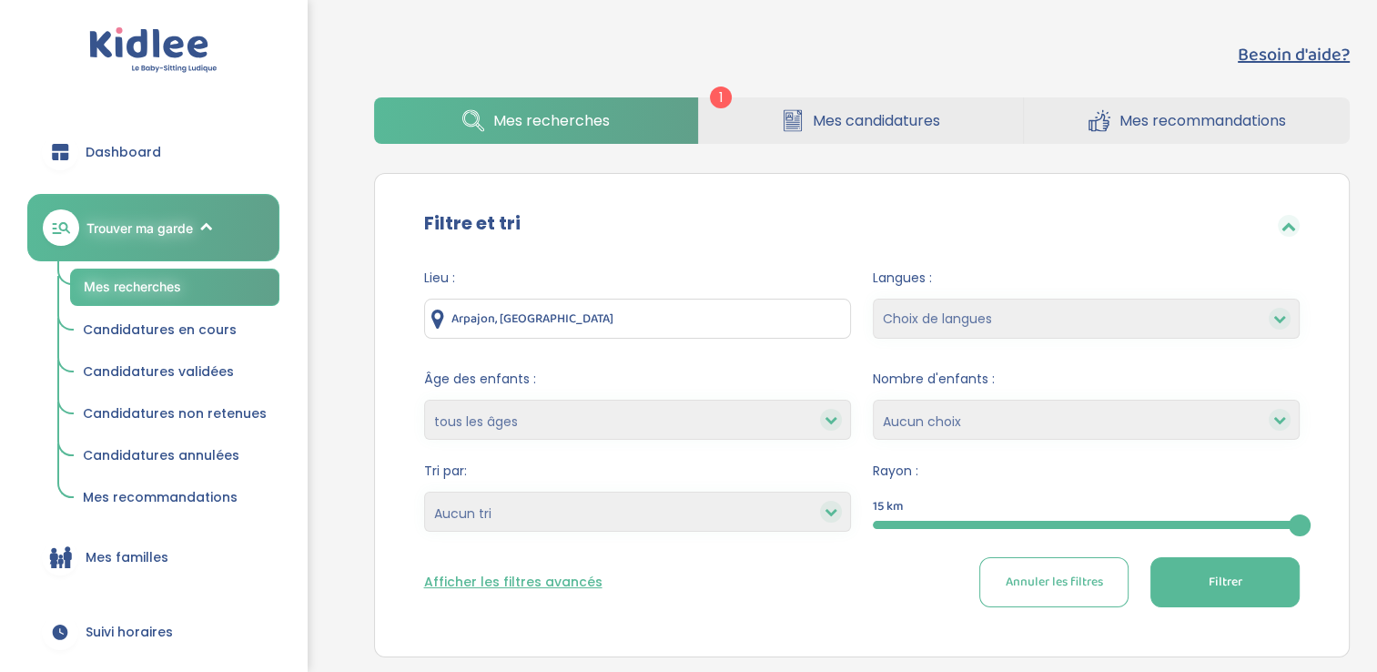
click at [1261, 588] on button "Filtrer" at bounding box center [1225, 582] width 149 height 50
click at [826, 122] on span "Mes candidatures" at bounding box center [876, 120] width 127 height 23
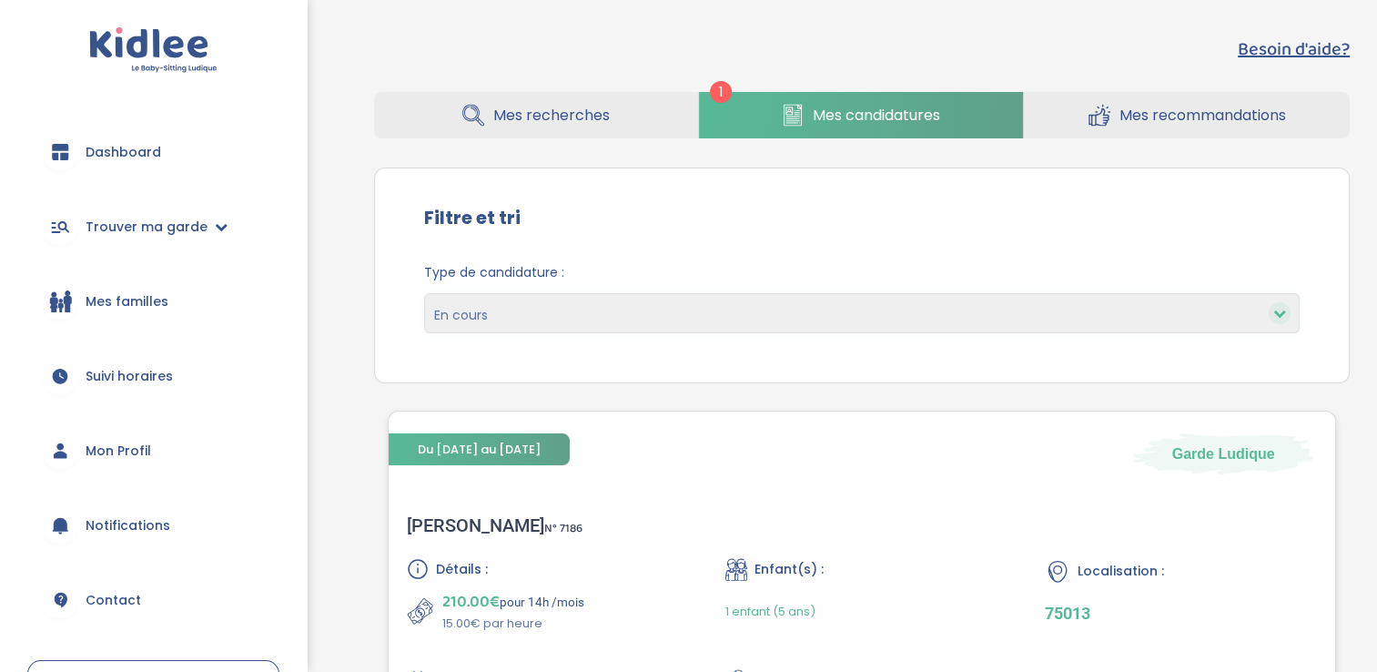
click at [778, 458] on div "Du [DATE] au [DATE] Garde Ludique" at bounding box center [863, 442] width 948 height 63
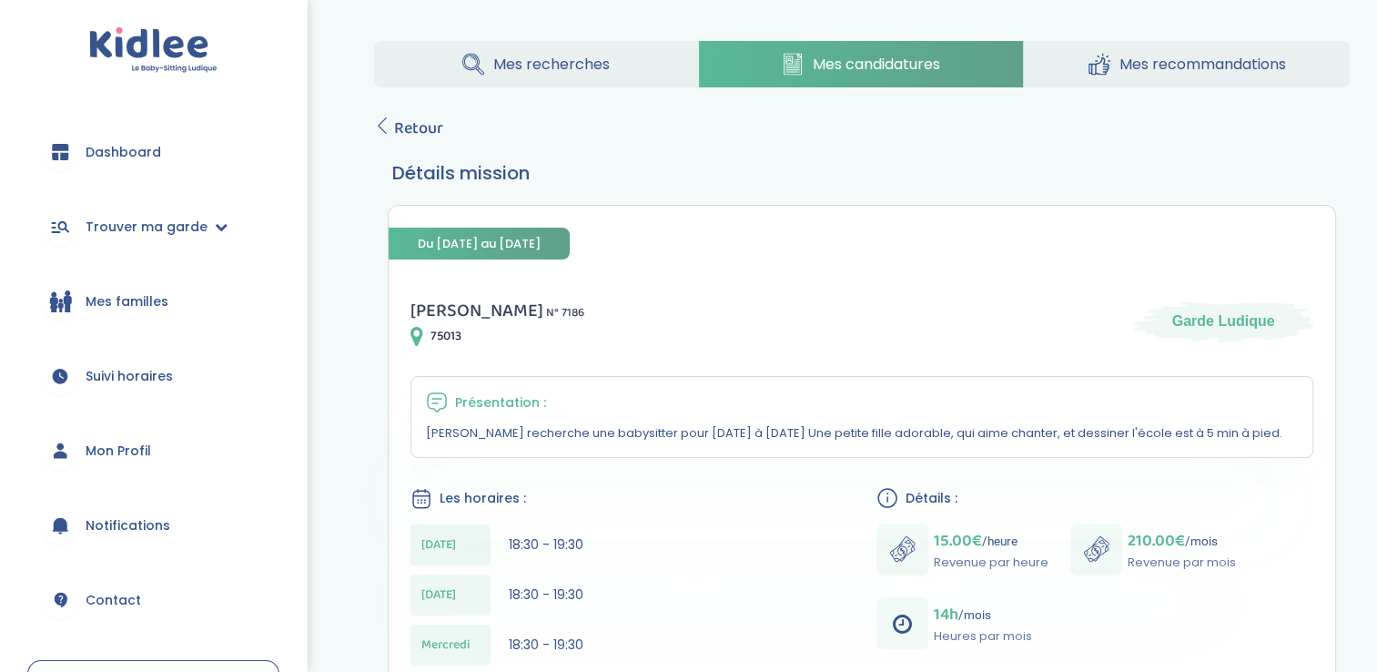
click at [203, 151] on link "Dashboard" at bounding box center [153, 152] width 252 height 66
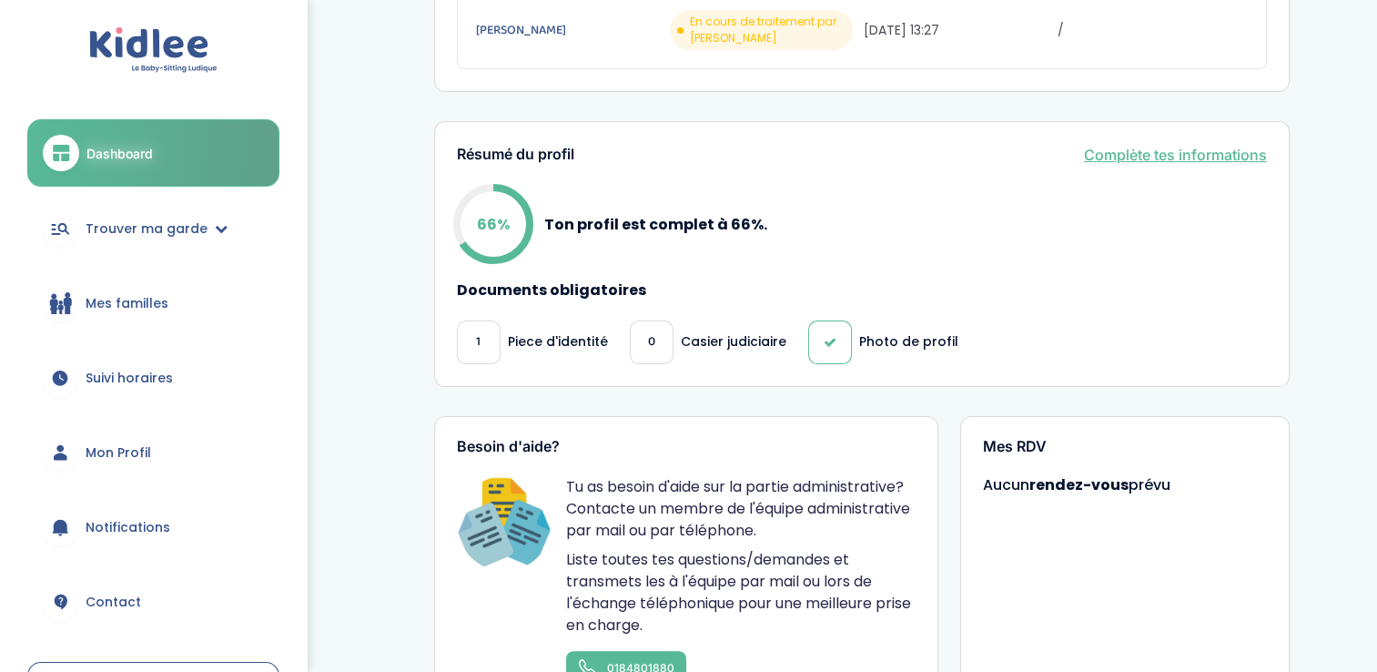
scroll to position [379, 0]
click at [550, 337] on p "Piece d'identité" at bounding box center [558, 340] width 100 height 19
